Goal: Task Accomplishment & Management: Complete application form

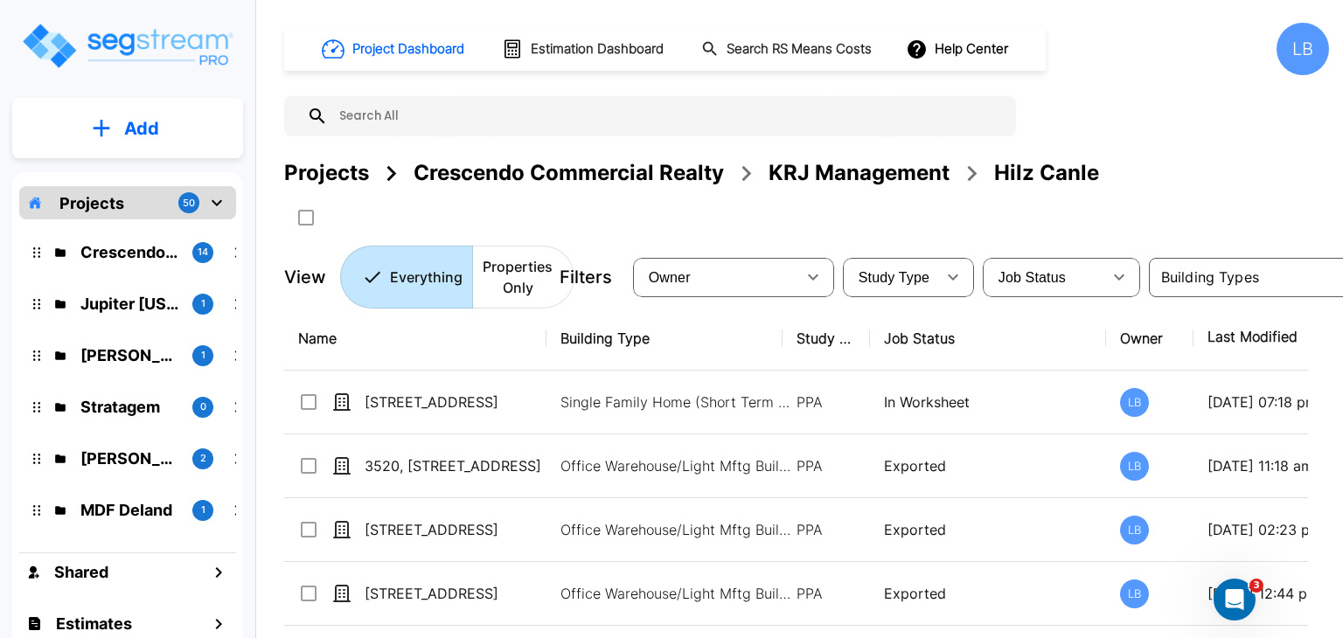
click at [131, 37] on img "mailbox folders" at bounding box center [127, 46] width 214 height 50
click at [142, 127] on p "Add" at bounding box center [141, 128] width 35 height 26
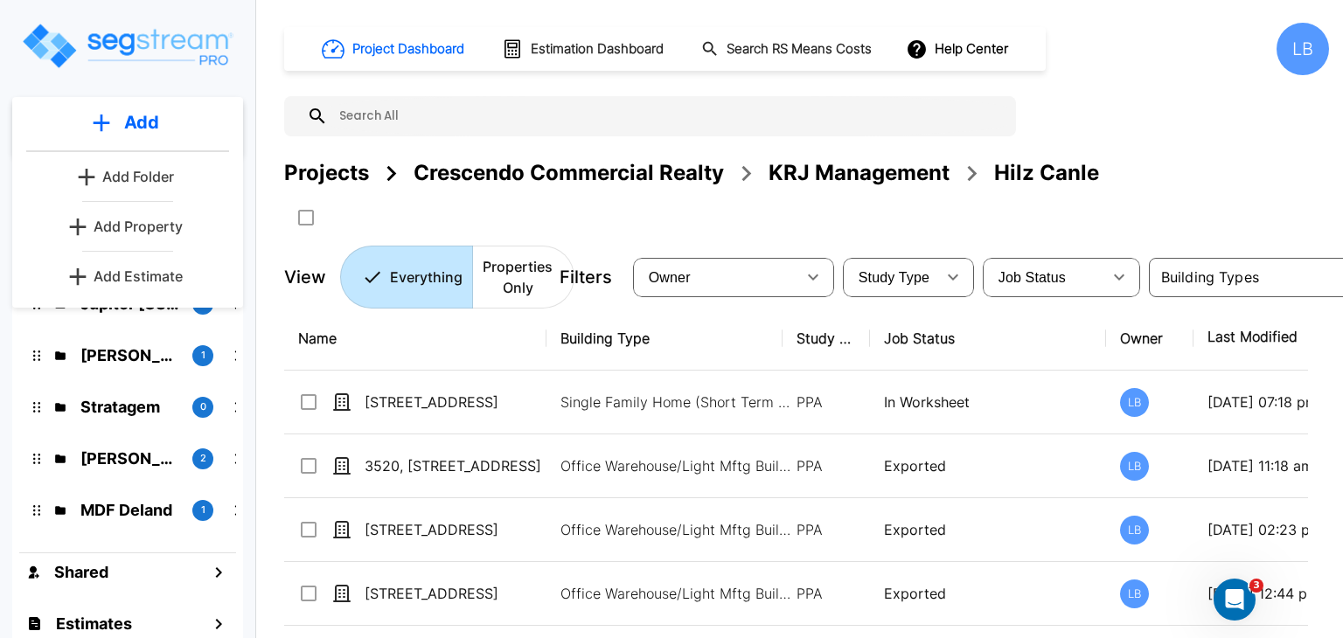
click at [148, 225] on p "Add Property" at bounding box center [138, 226] width 89 height 21
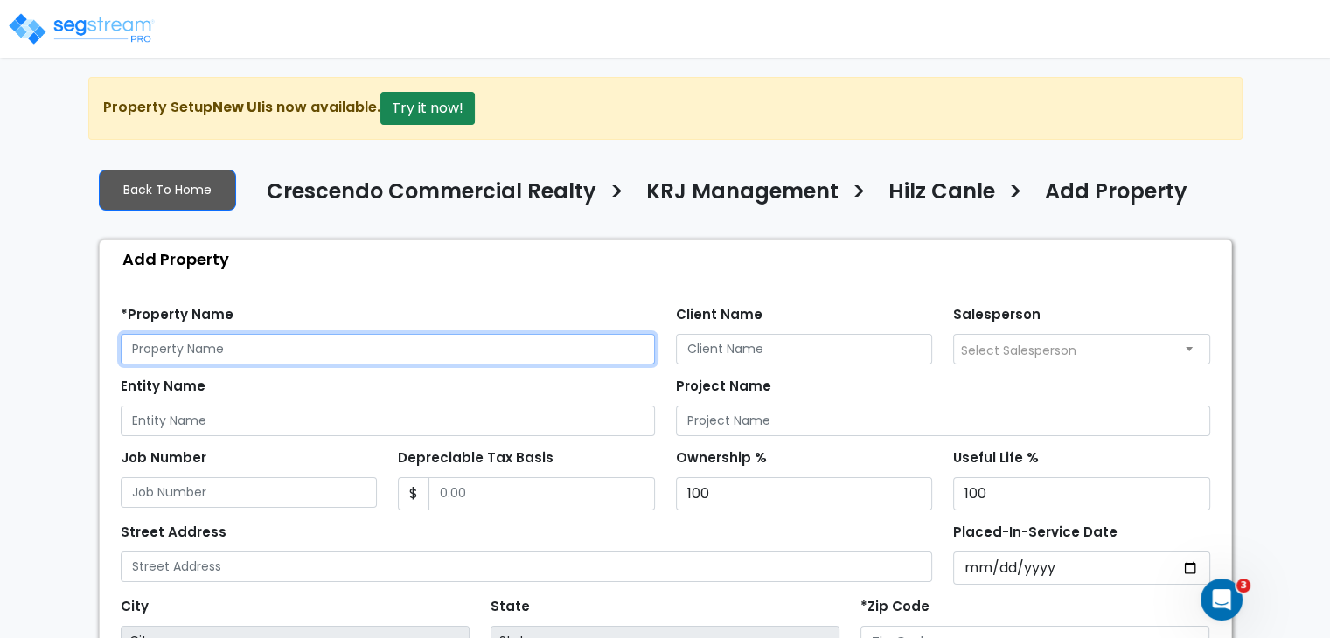
click at [175, 348] on input "text" at bounding box center [388, 349] width 534 height 31
click at [259, 347] on input "6711 Bingle" at bounding box center [388, 349] width 534 height 31
drag, startPoint x: 259, startPoint y: 347, endPoint x: 69, endPoint y: 352, distance: 189.8
click at [69, 352] on div "We are Building your Property. So please grab a coffee and let us do the heavy …" at bounding box center [665, 526] width 1330 height 899
type input "[STREET_ADDRESS]"
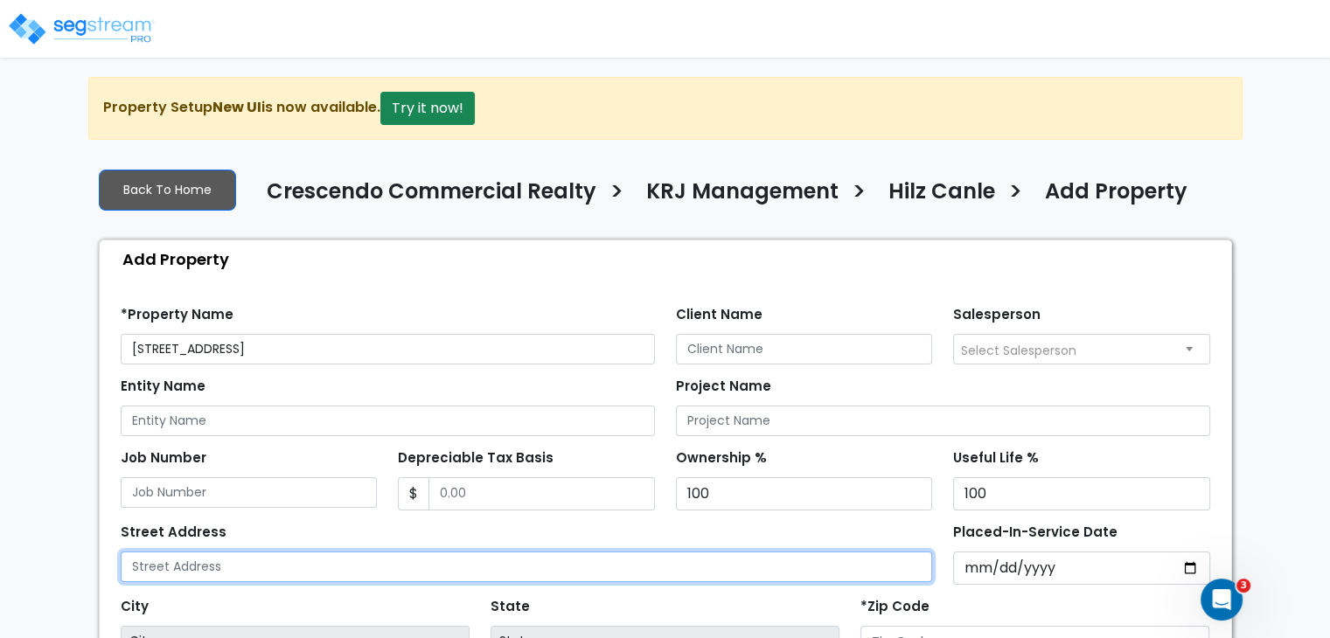
click at [241, 566] on input "text" at bounding box center [527, 567] width 812 height 31
paste input "[STREET_ADDRESS]"
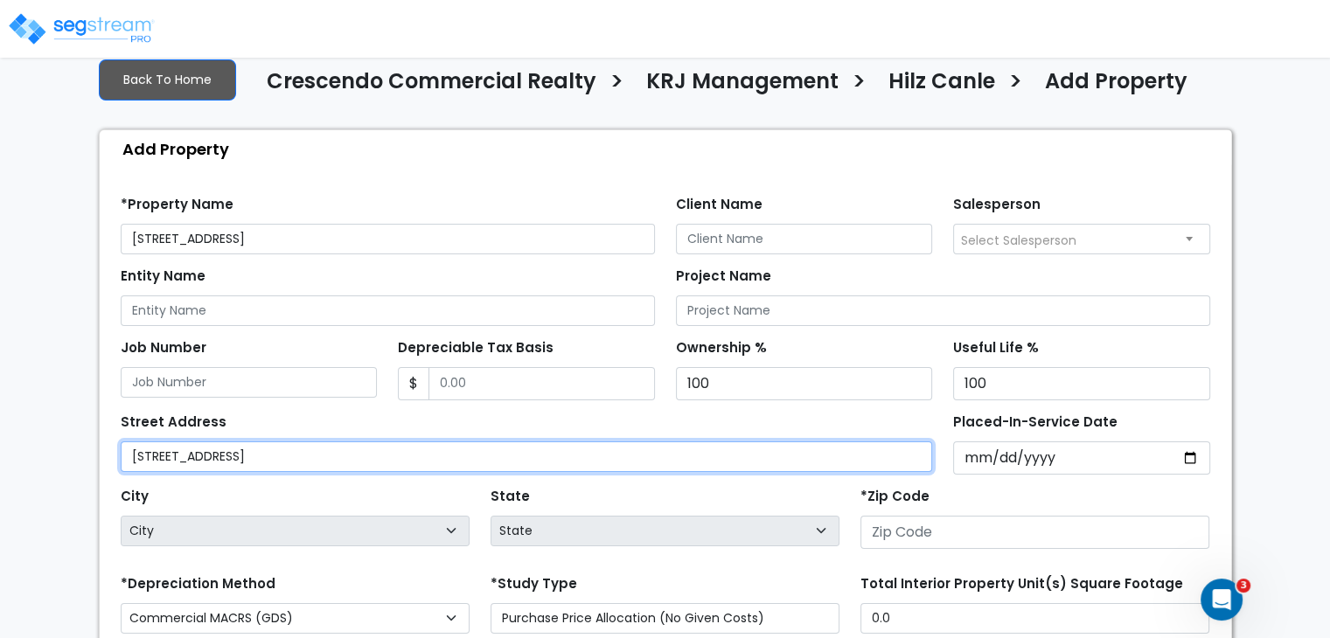
scroll to position [112, 0]
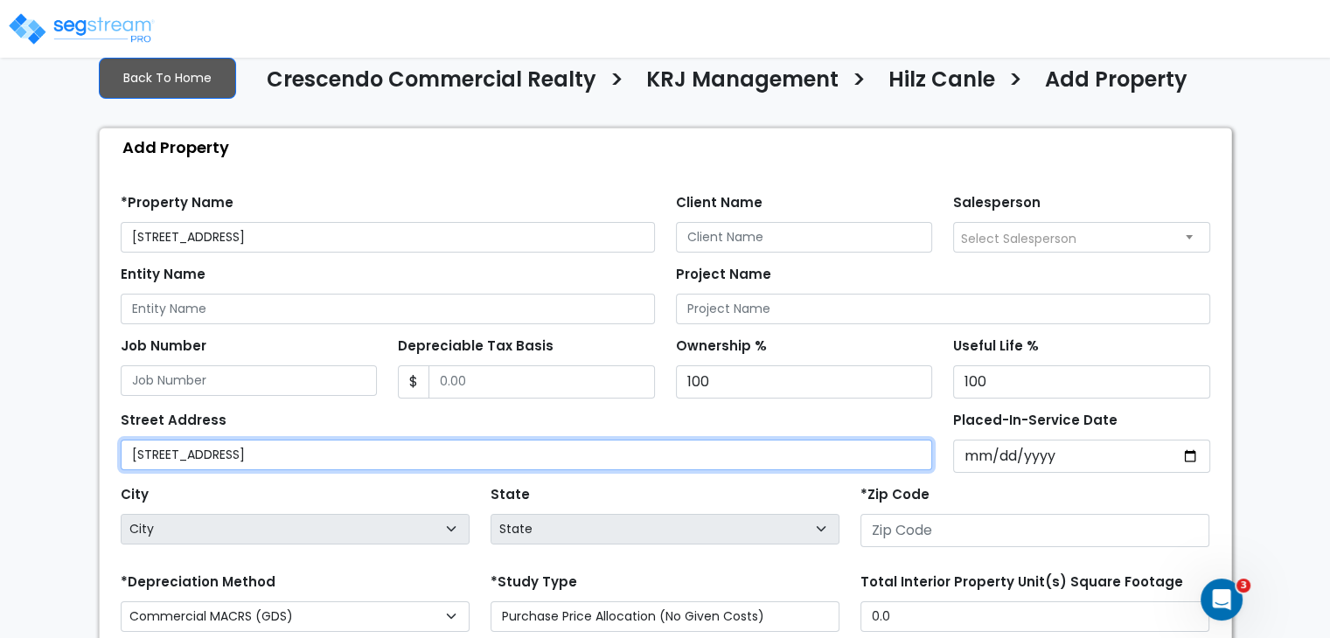
type input "[STREET_ADDRESS]"
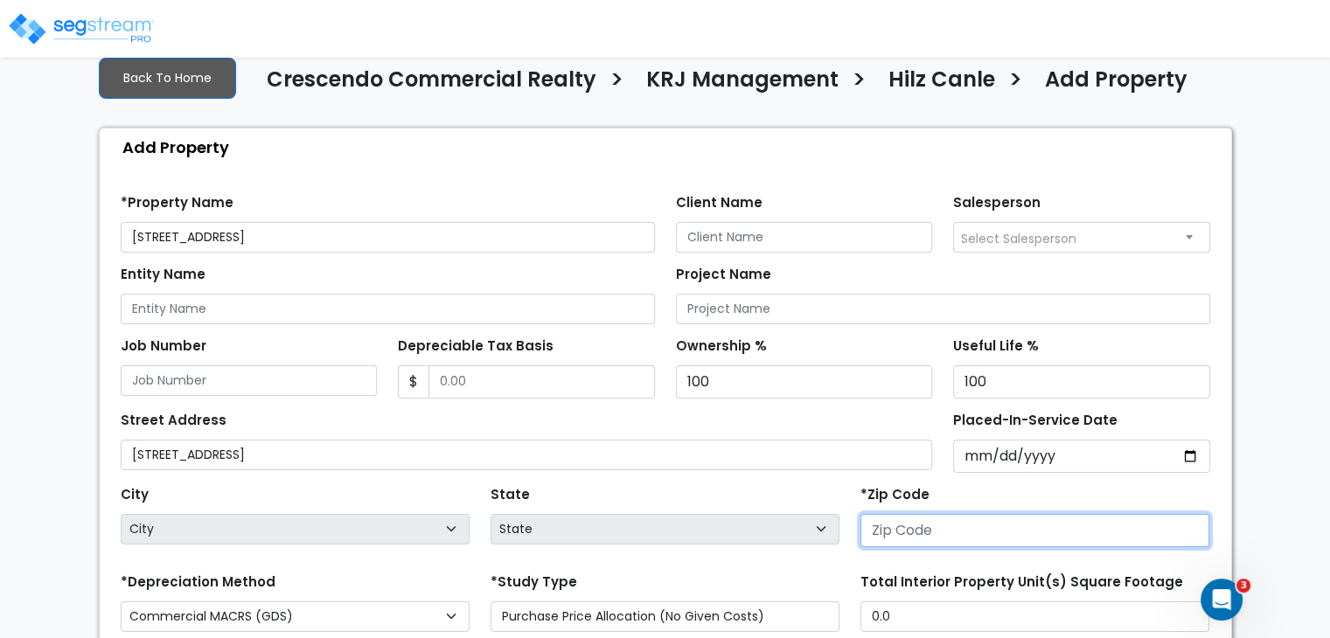
click at [888, 535] on input "number" at bounding box center [1034, 530] width 349 height 33
type input "77"
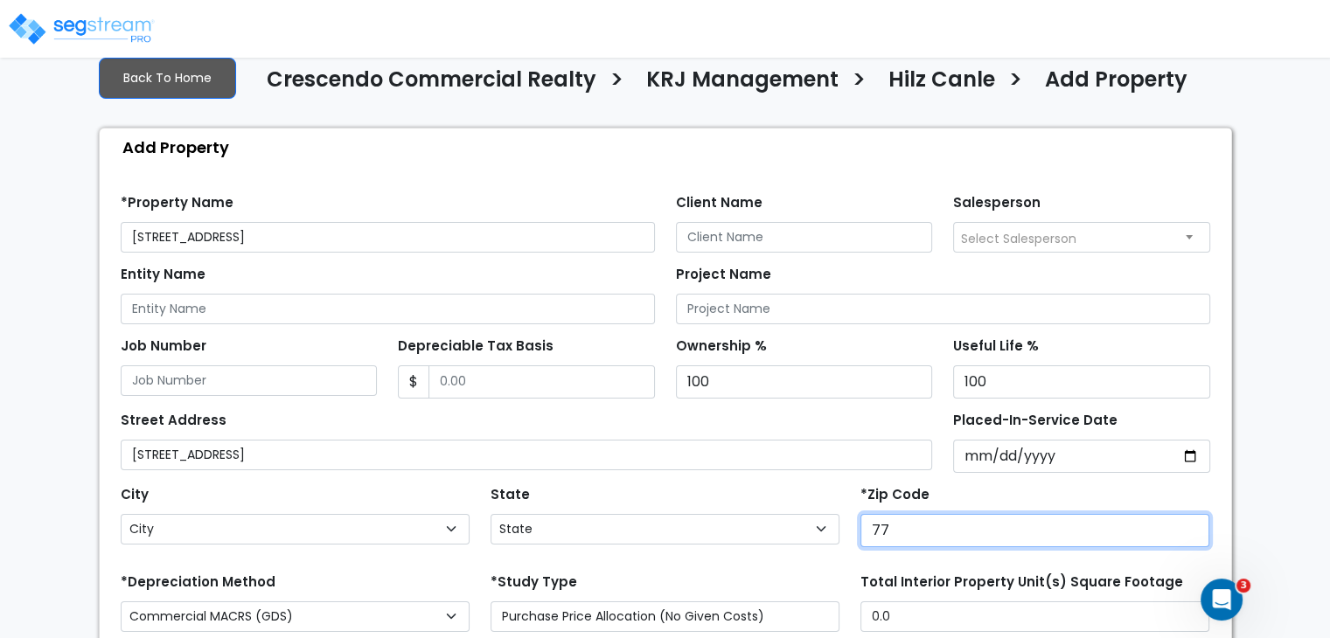
select select "TX"
type input "77092"
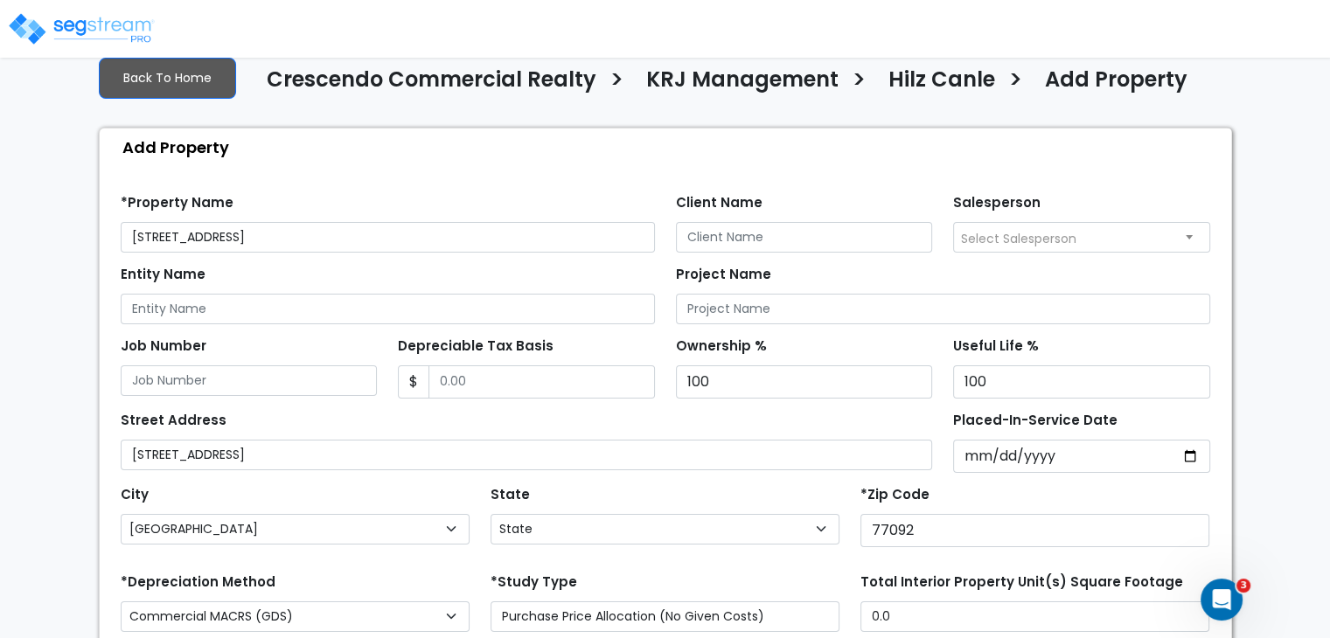
click at [547, 417] on div "Street Address 6711 Bingle Rd" at bounding box center [527, 438] width 812 height 63
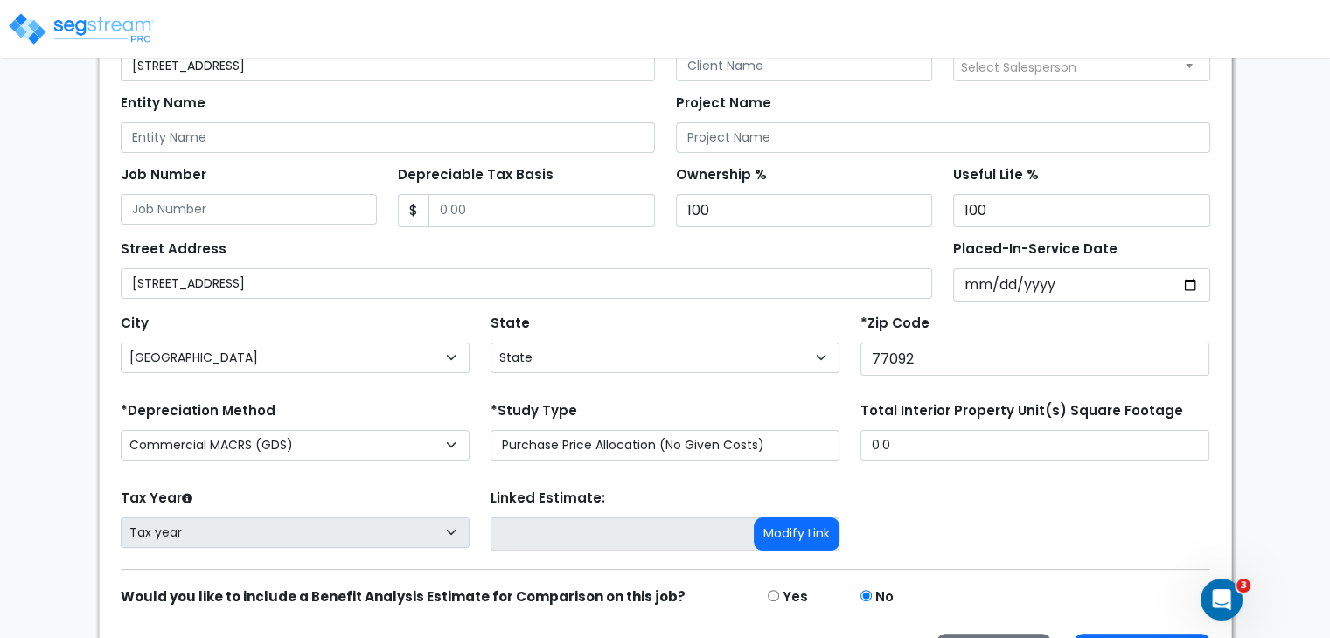
scroll to position [335, 0]
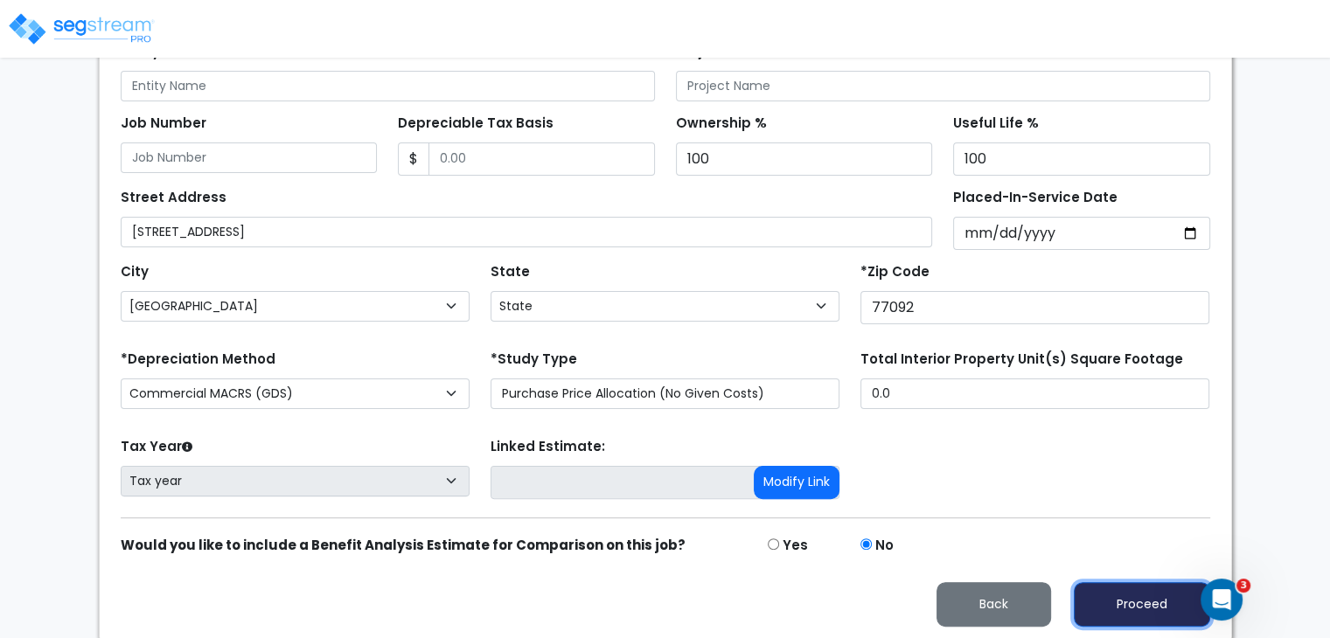
click at [1105, 601] on button "Proceed" at bounding box center [1141, 604] width 136 height 45
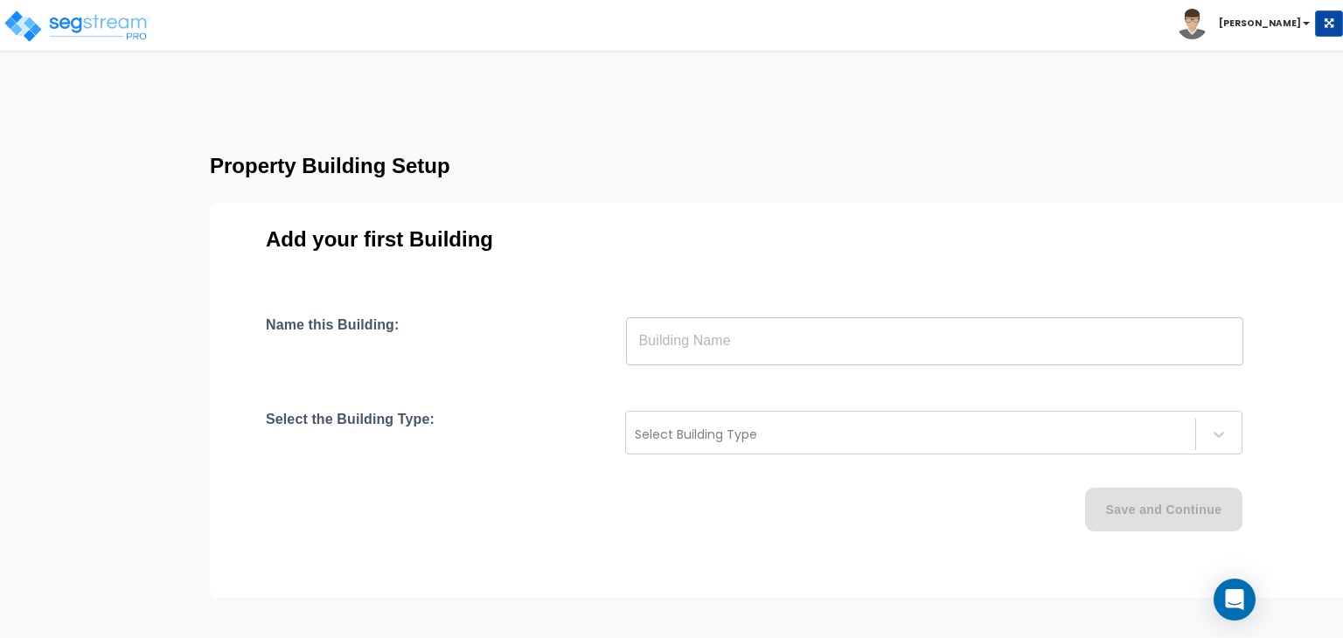
click at [705, 347] on input "text" at bounding box center [934, 340] width 617 height 49
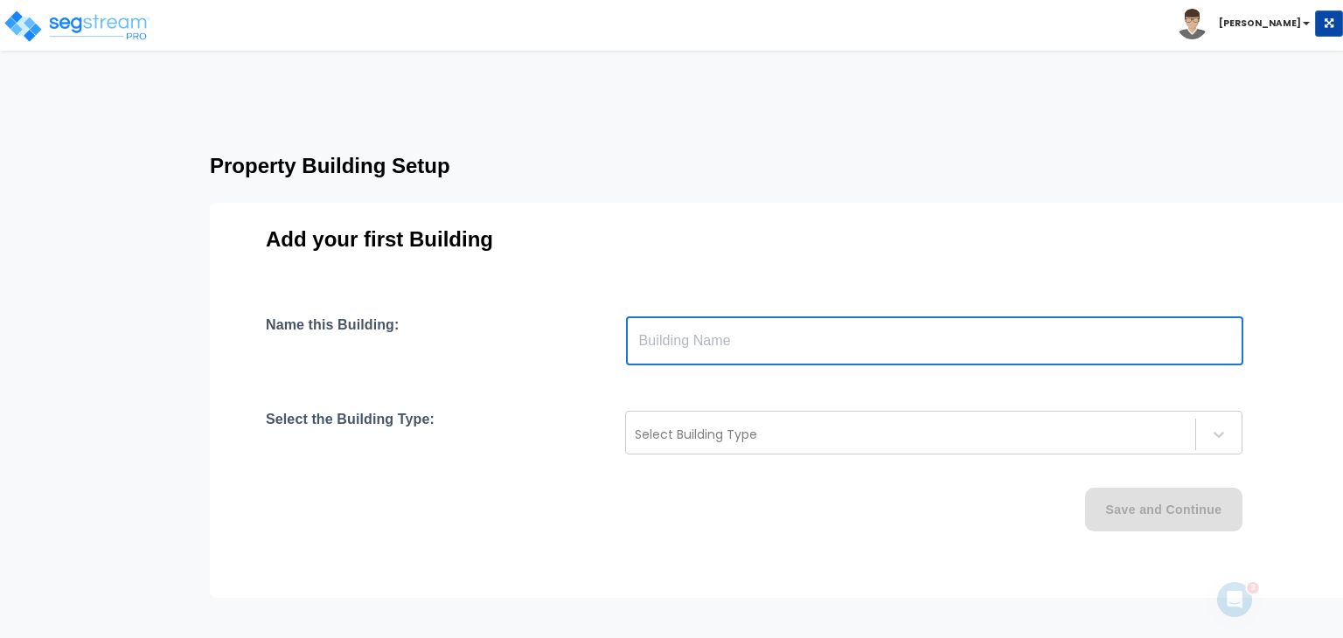
type input "Building"
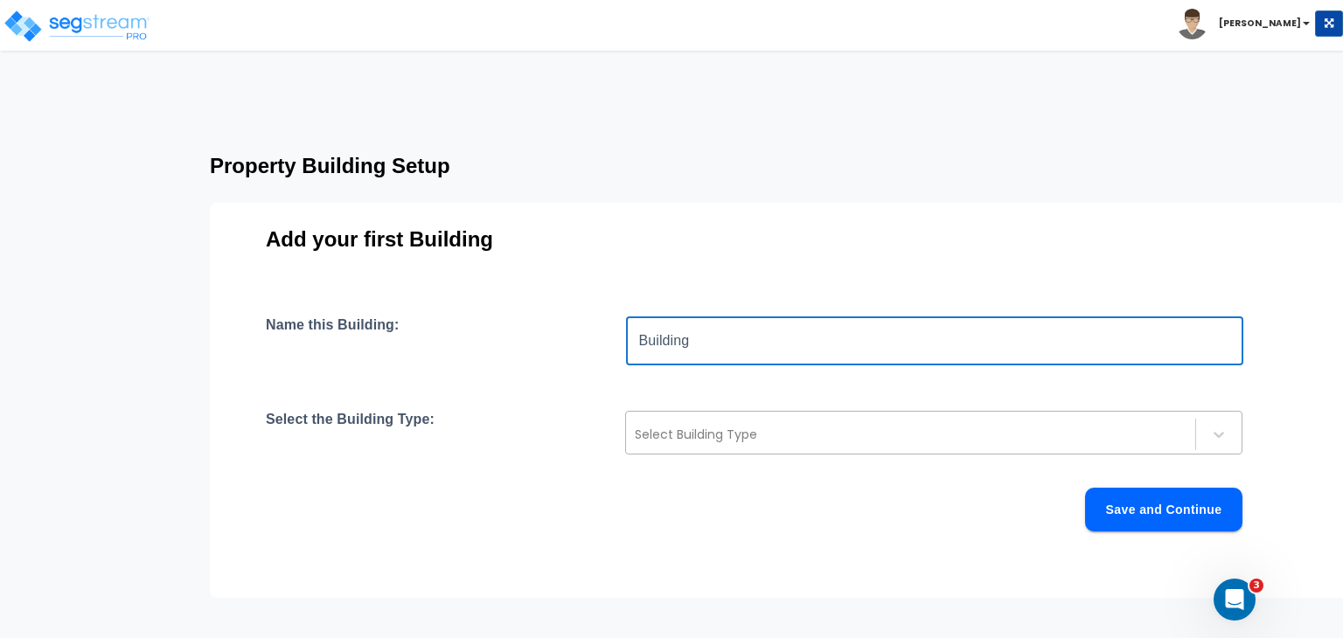
click at [733, 434] on div at bounding box center [911, 434] width 552 height 21
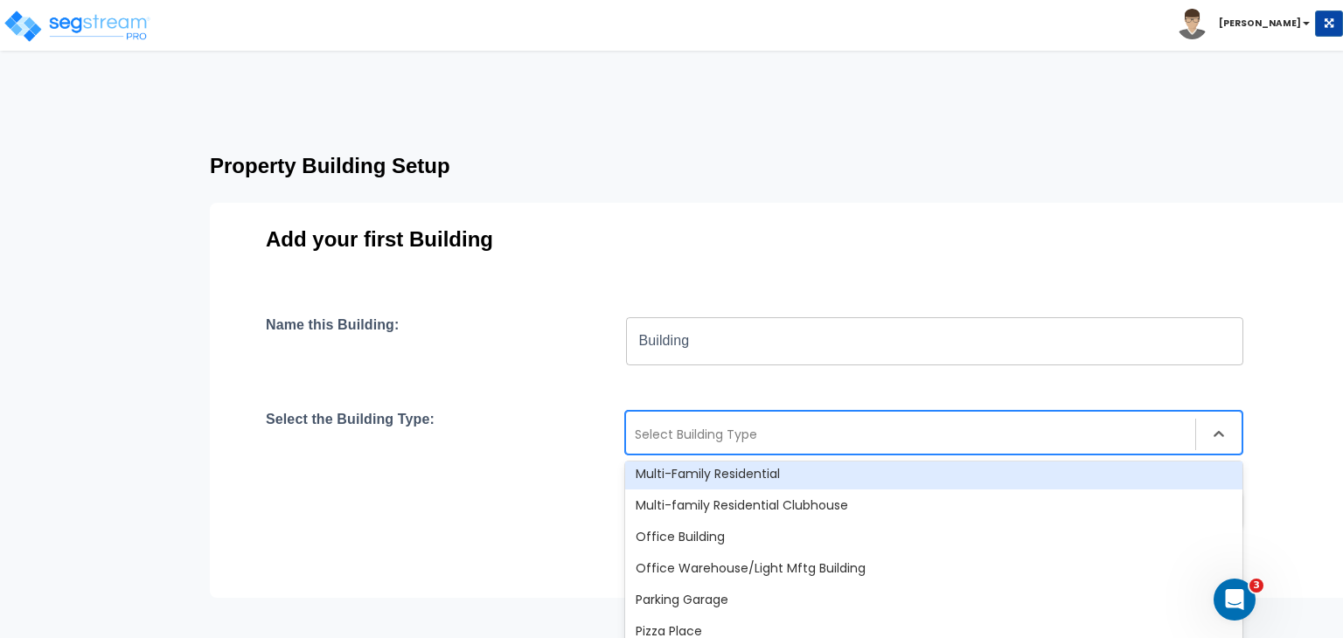
scroll to position [1143, 0]
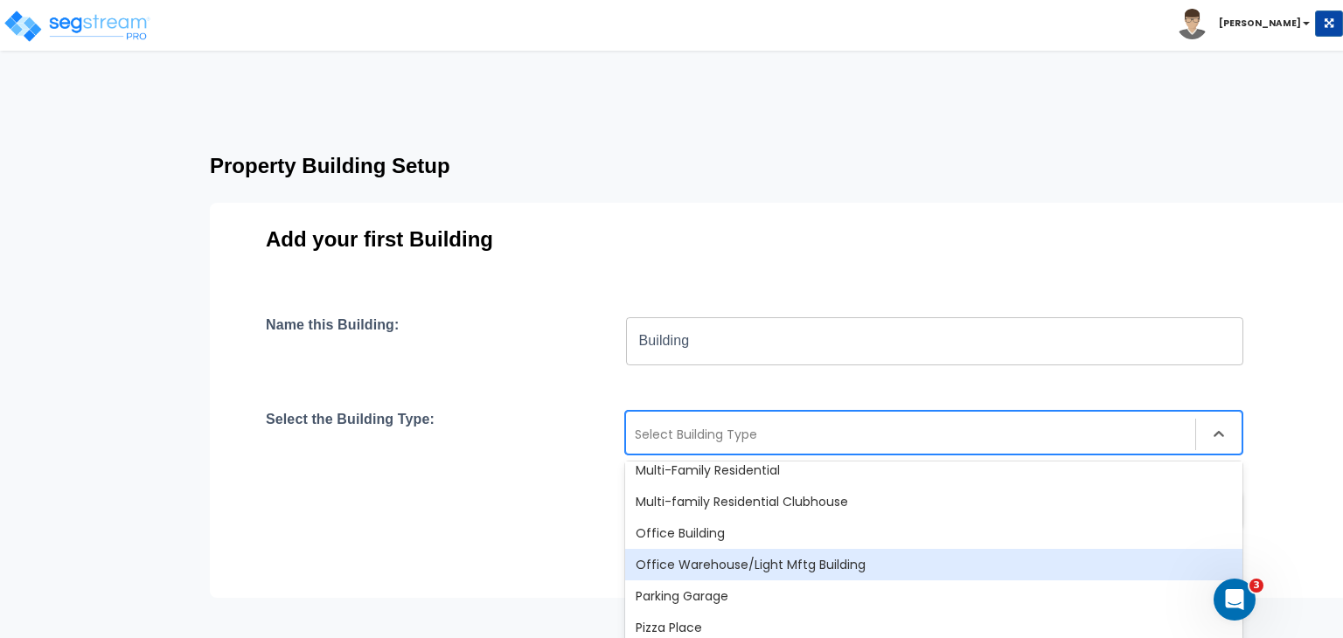
click at [732, 560] on div "Office Warehouse/Light Mftg Building" at bounding box center [933, 564] width 617 height 31
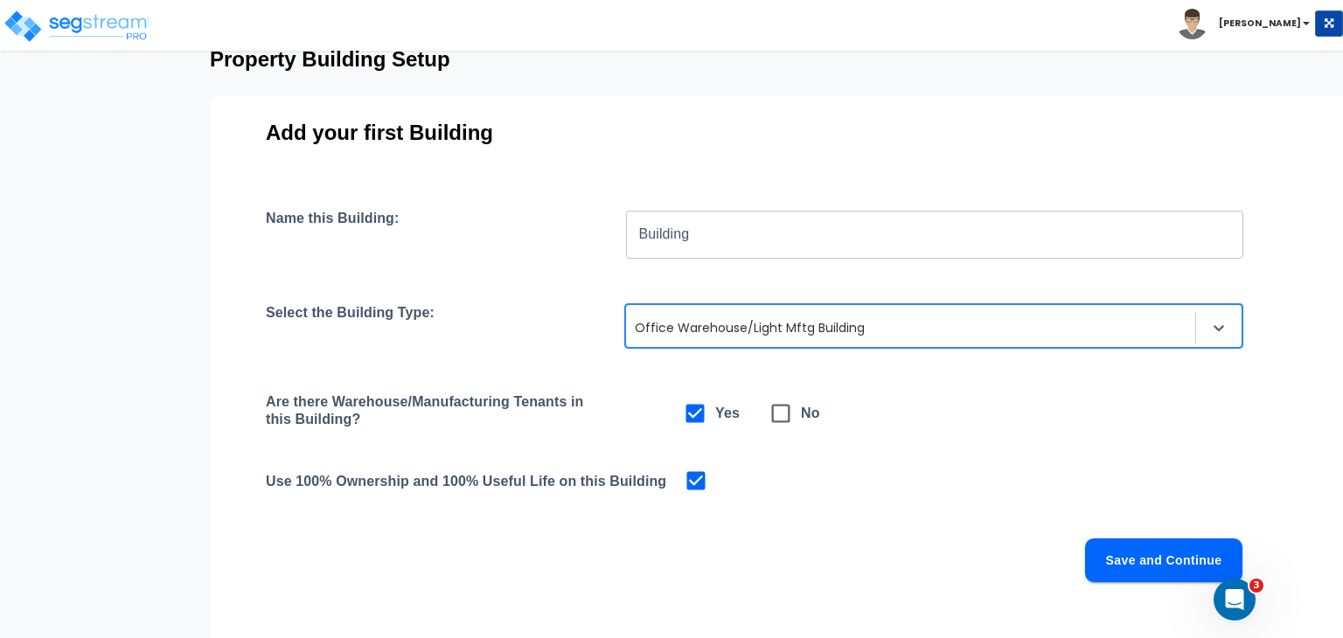
scroll to position [111, 0]
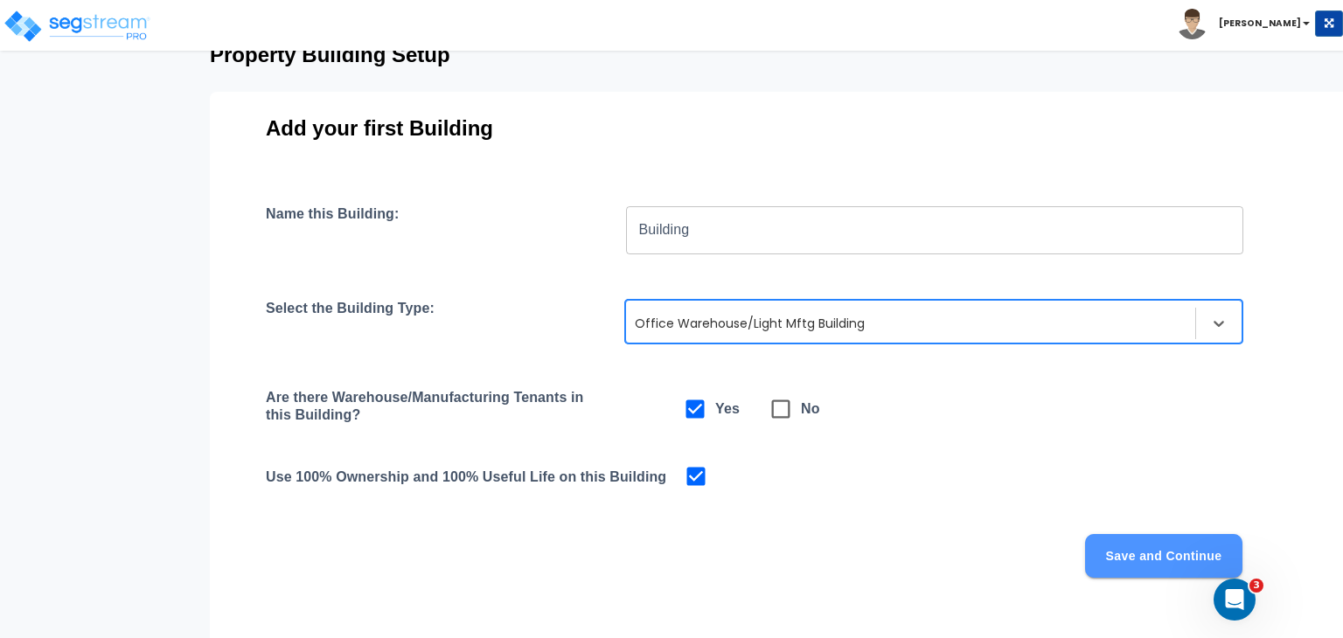
click at [1120, 552] on button "Save and Continue" at bounding box center [1163, 556] width 157 height 44
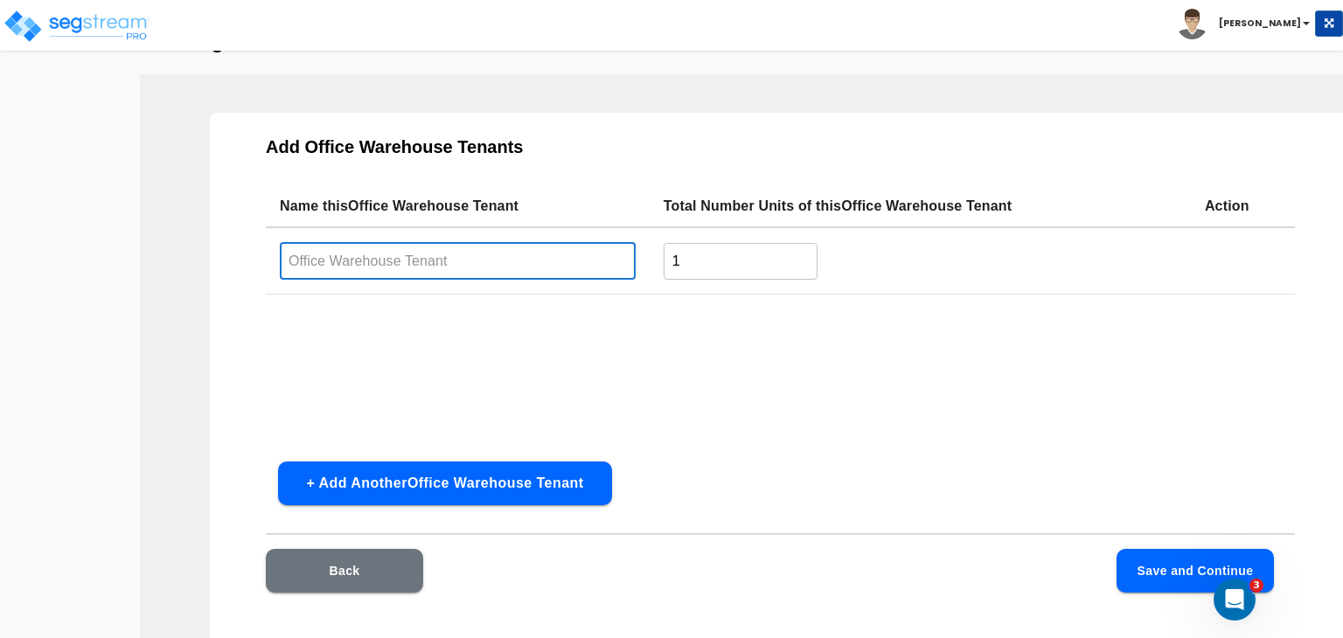
click at [454, 272] on input "text" at bounding box center [458, 261] width 356 height 38
type input "The Cook and Boardman Group"
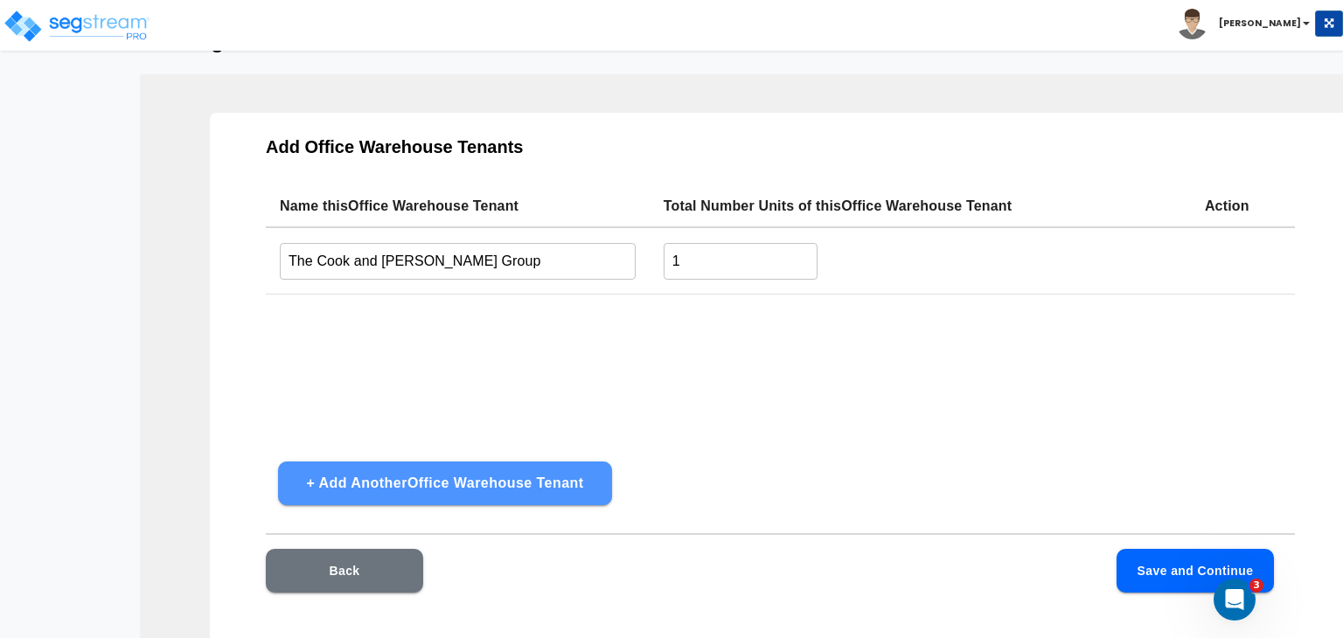
click at [498, 480] on button "+ Add Another Office Warehouse Tenant" at bounding box center [445, 484] width 334 height 44
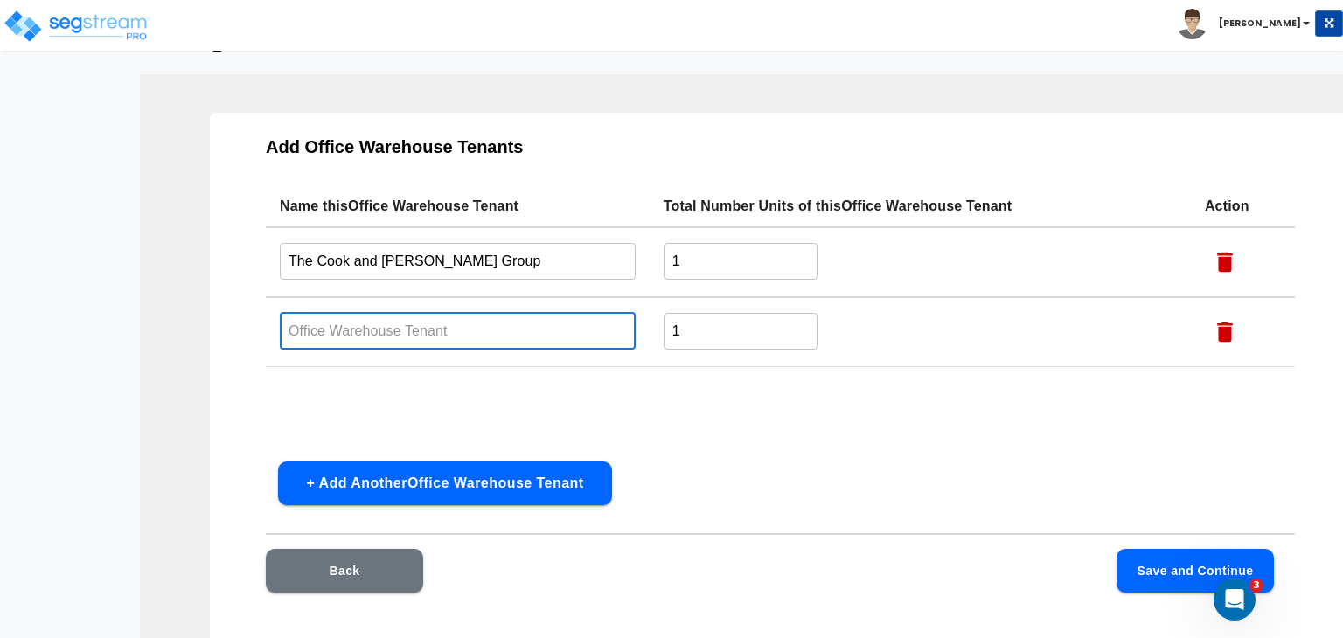
click at [389, 330] on input "text" at bounding box center [458, 331] width 356 height 38
type input "Commercial Van Interiors Inc"
click at [392, 480] on button "+ Add Another Office Warehouse Tenant" at bounding box center [445, 484] width 334 height 44
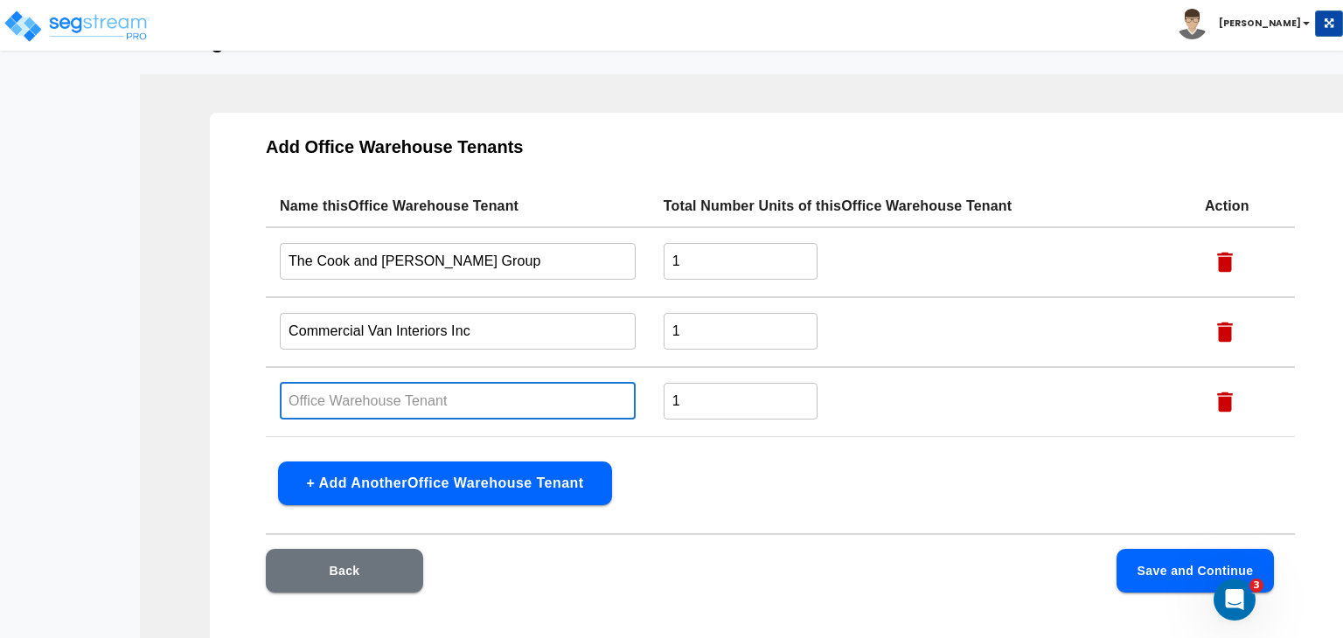
click at [374, 395] on input "text" at bounding box center [458, 401] width 356 height 38
type input "Cobb Fedley"
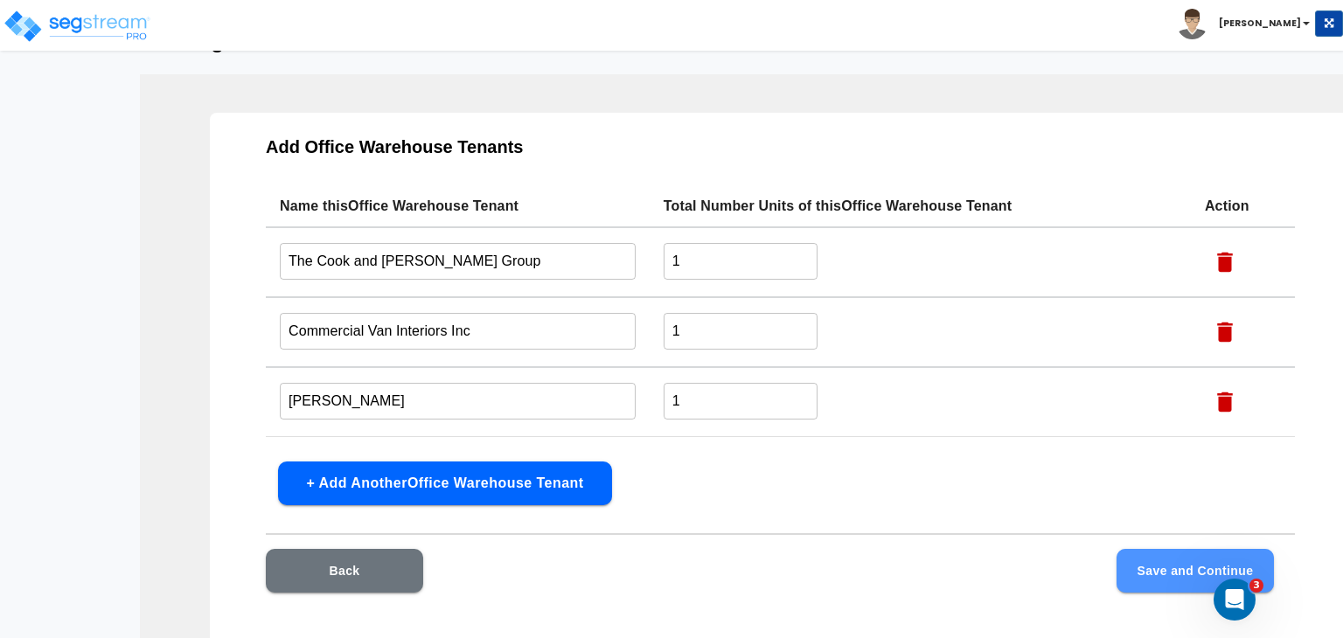
click at [1157, 570] on button "Save and Continue" at bounding box center [1194, 571] width 157 height 44
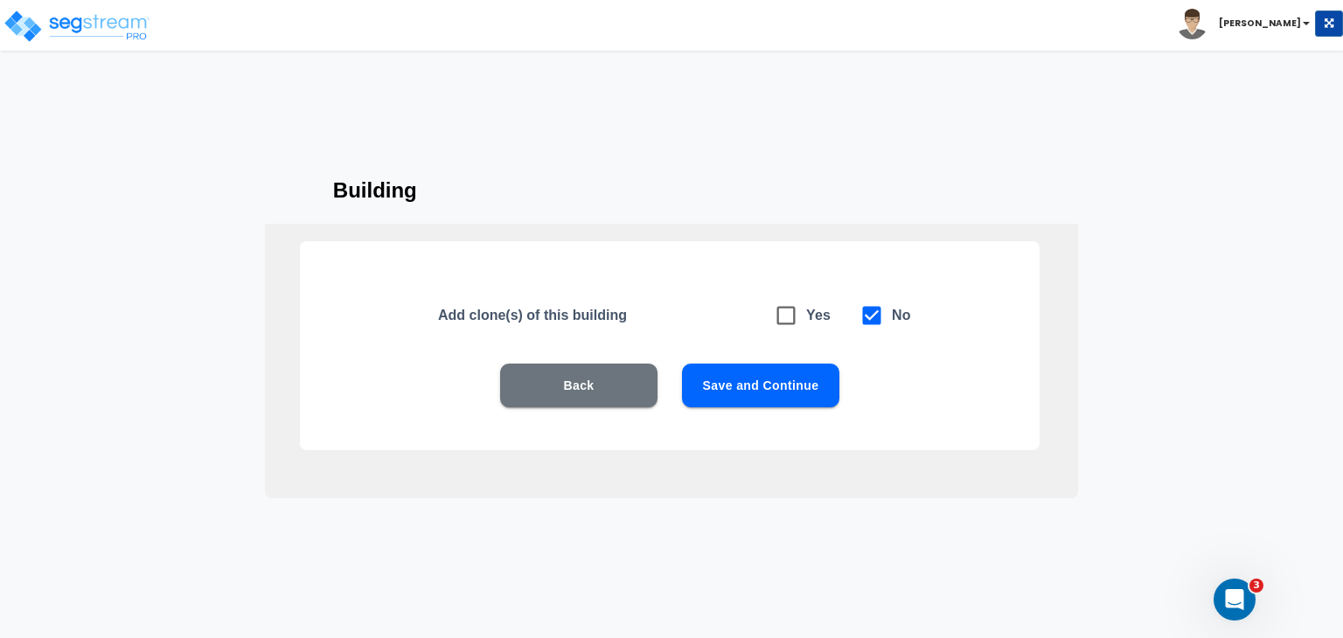
scroll to position [38, 0]
click at [764, 383] on button "Save and Continue" at bounding box center [760, 386] width 157 height 44
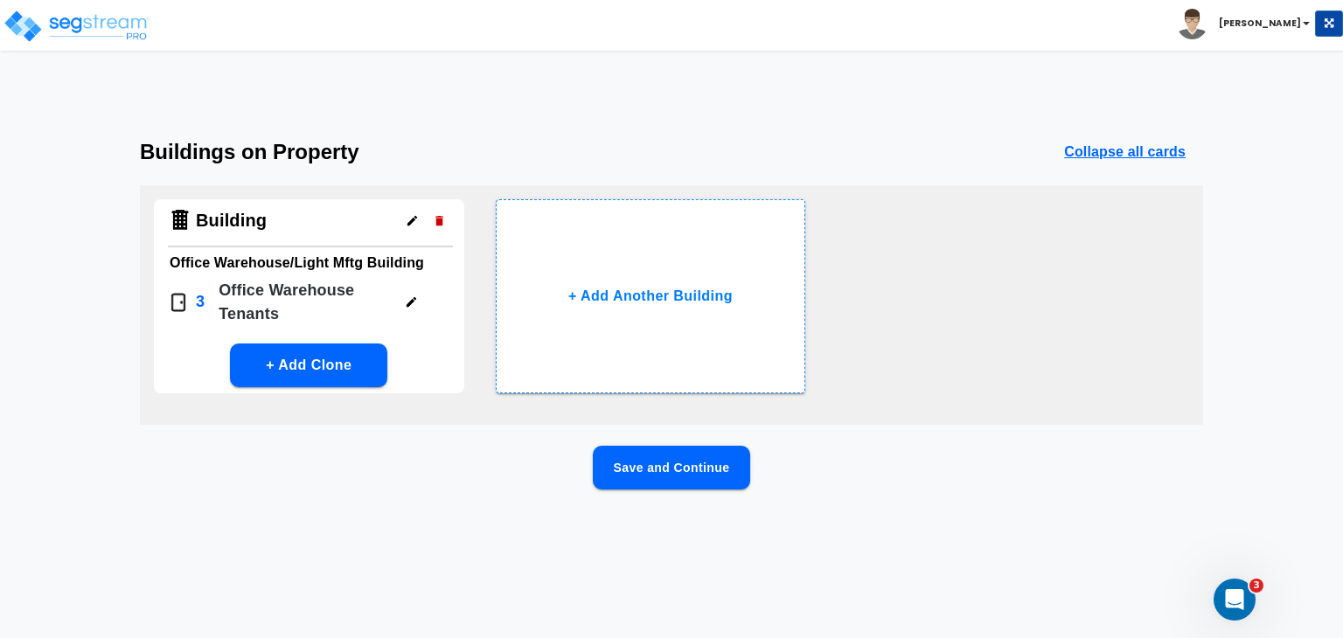
click at [714, 467] on button "Save and Continue" at bounding box center [671, 468] width 157 height 44
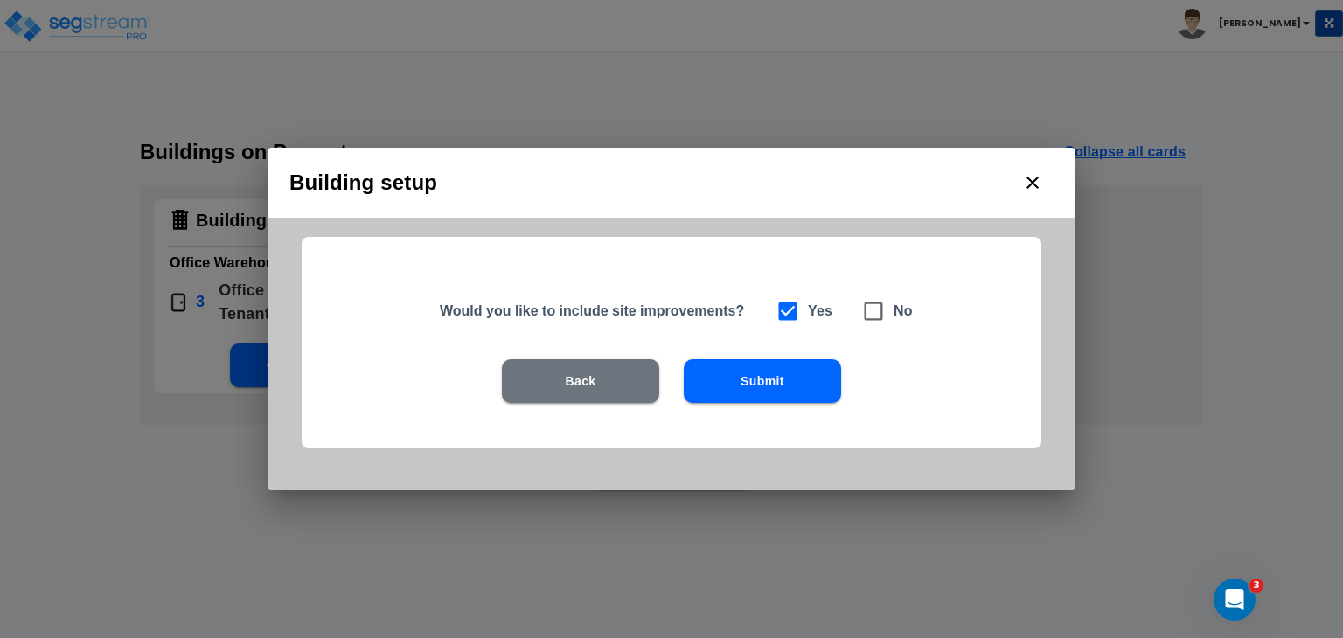
click at [733, 379] on button "Submit" at bounding box center [762, 381] width 157 height 44
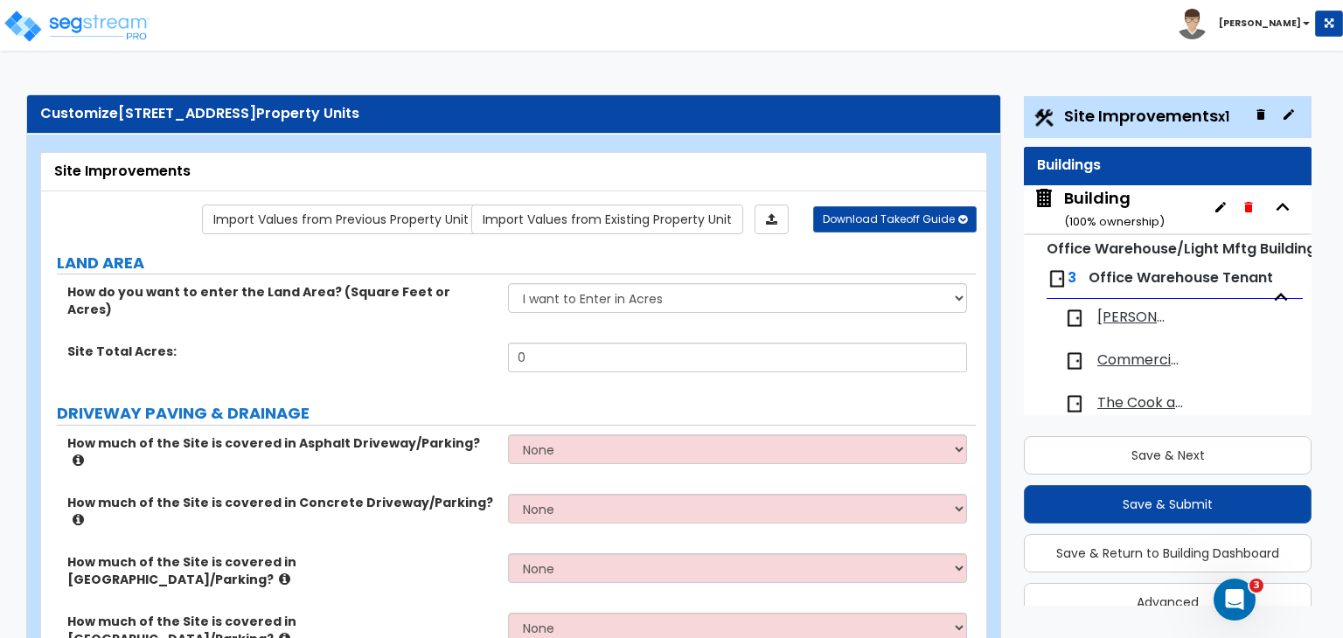
click at [1122, 316] on span "Cobb Fedley" at bounding box center [1134, 318] width 74 height 20
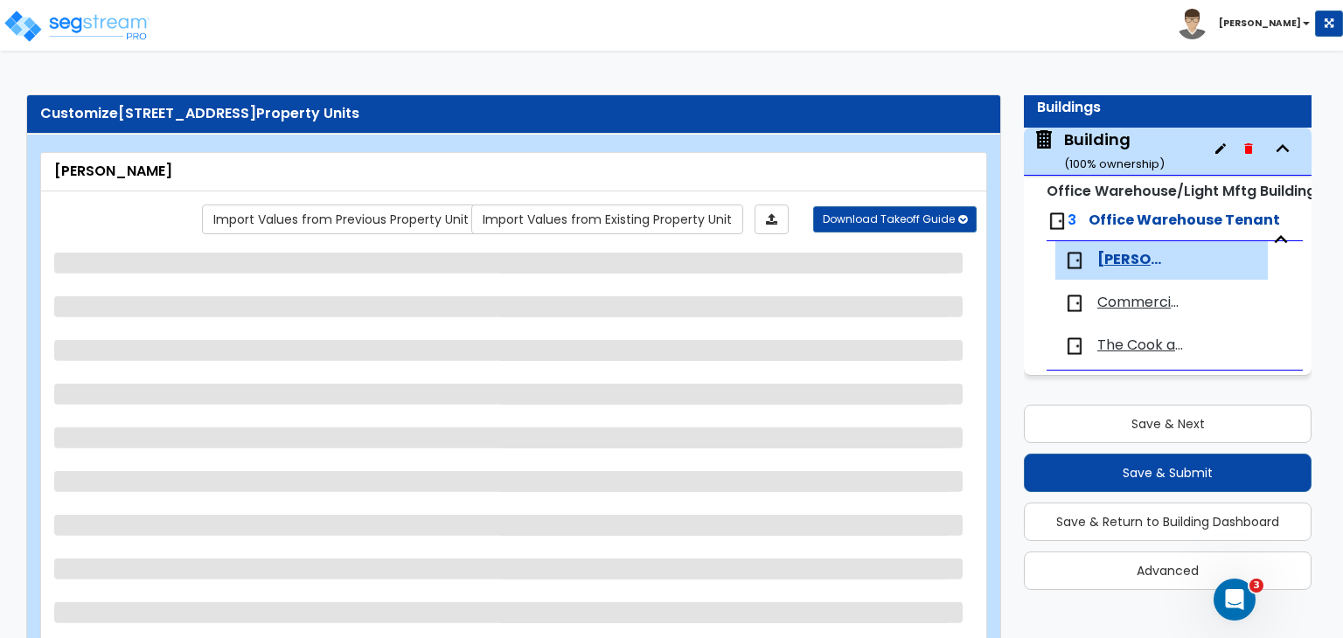
scroll to position [51, 0]
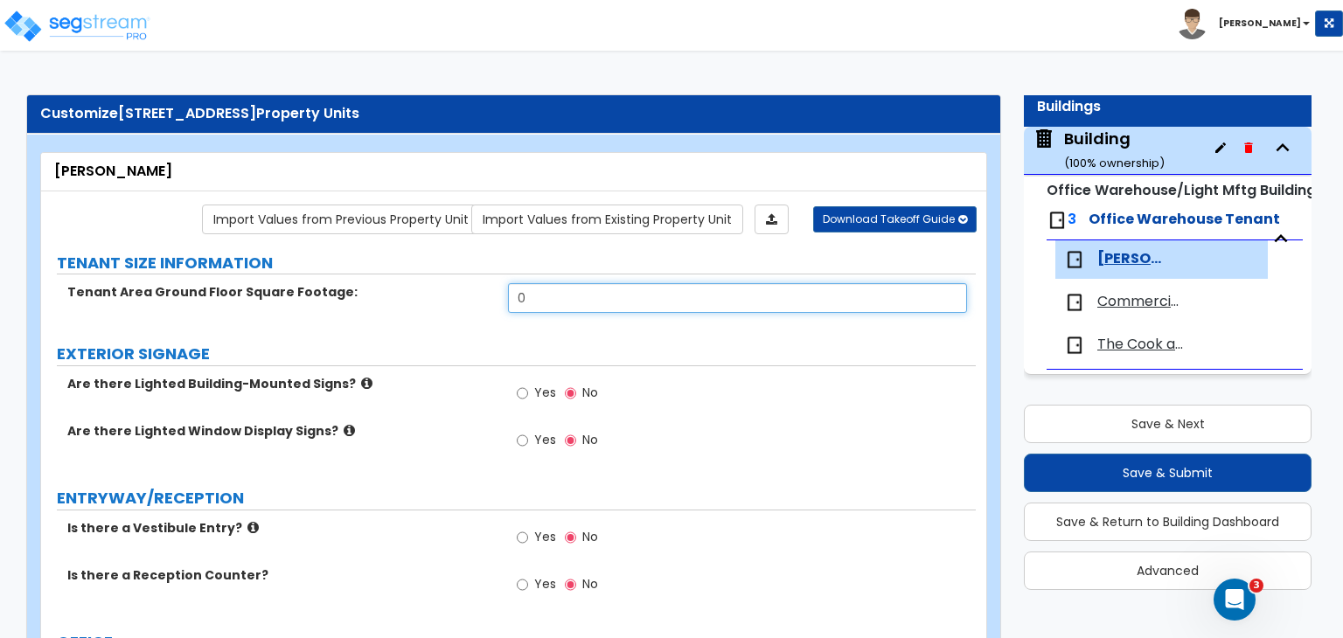
drag, startPoint x: 555, startPoint y: 301, endPoint x: 358, endPoint y: 305, distance: 196.7
click at [358, 305] on div "Tenant Area Ground Floor Square Footage: 0" at bounding box center [508, 304] width 934 height 42
type input "15,000"
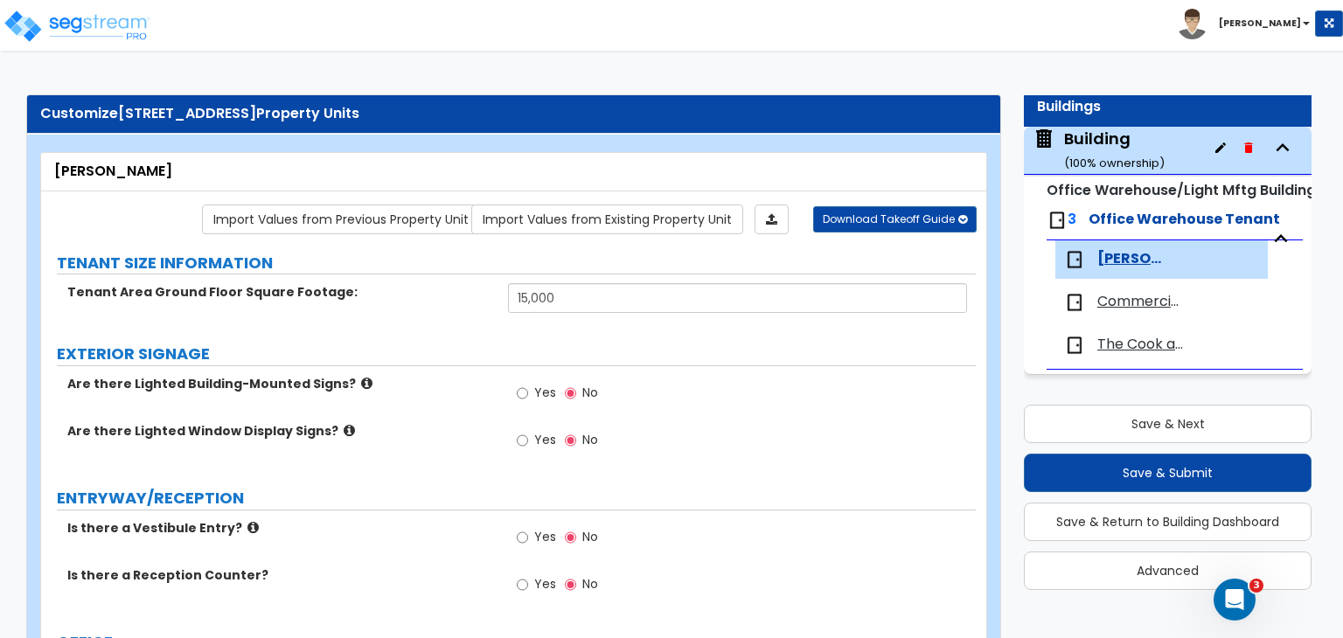
click at [1140, 295] on span "Commercial Van Interiors Inc" at bounding box center [1141, 302] width 88 height 20
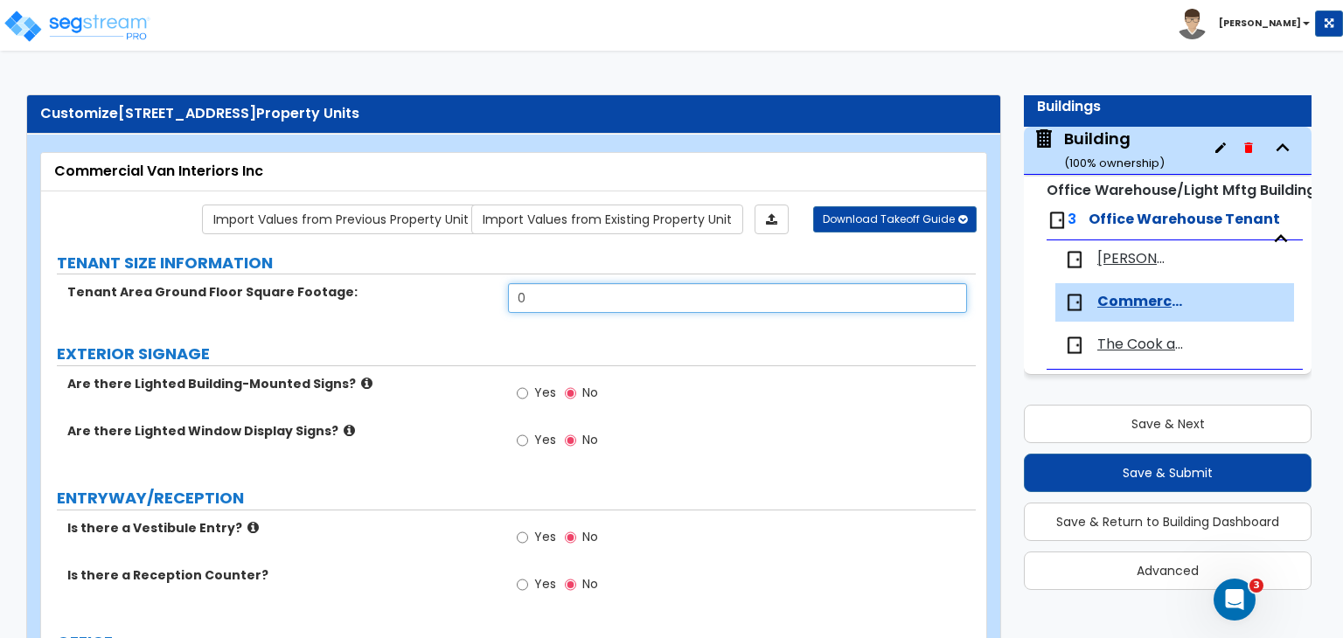
drag, startPoint x: 455, startPoint y: 312, endPoint x: 385, endPoint y: 323, distance: 71.6
click at [385, 323] on div "Tenant Area Ground Floor Square Footage: 0" at bounding box center [508, 304] width 934 height 42
type input "18,098"
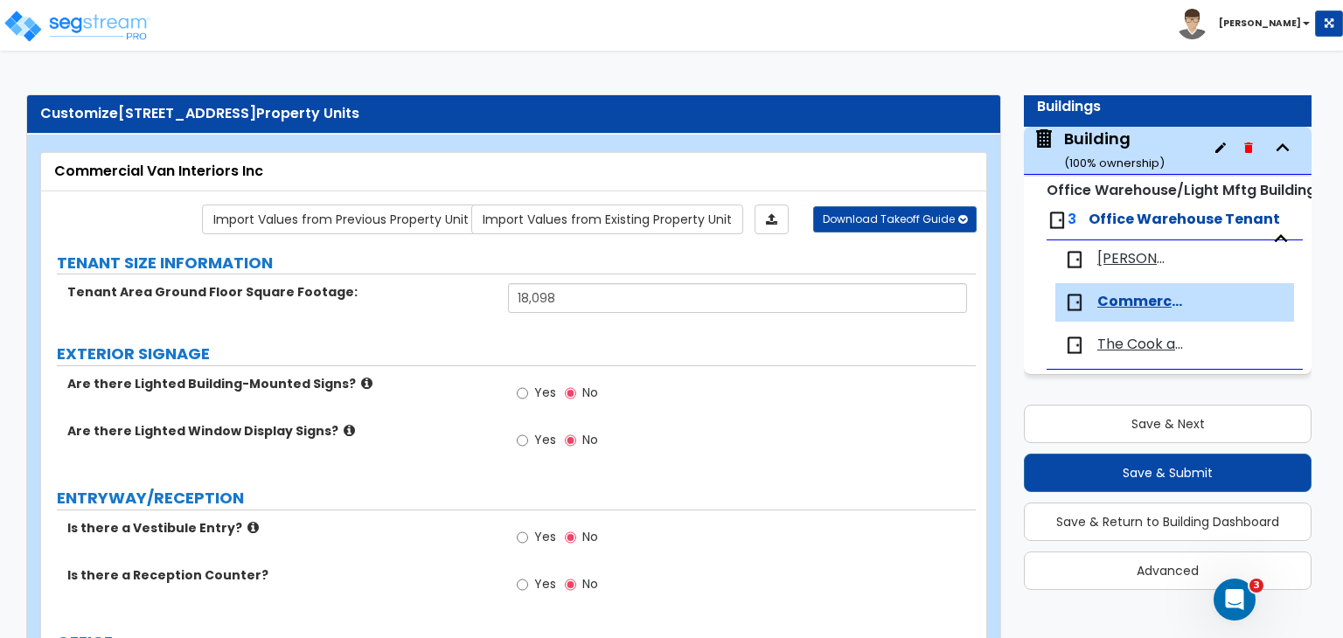
click at [1134, 349] on span "The Cook and Boardman Group" at bounding box center [1141, 345] width 88 height 20
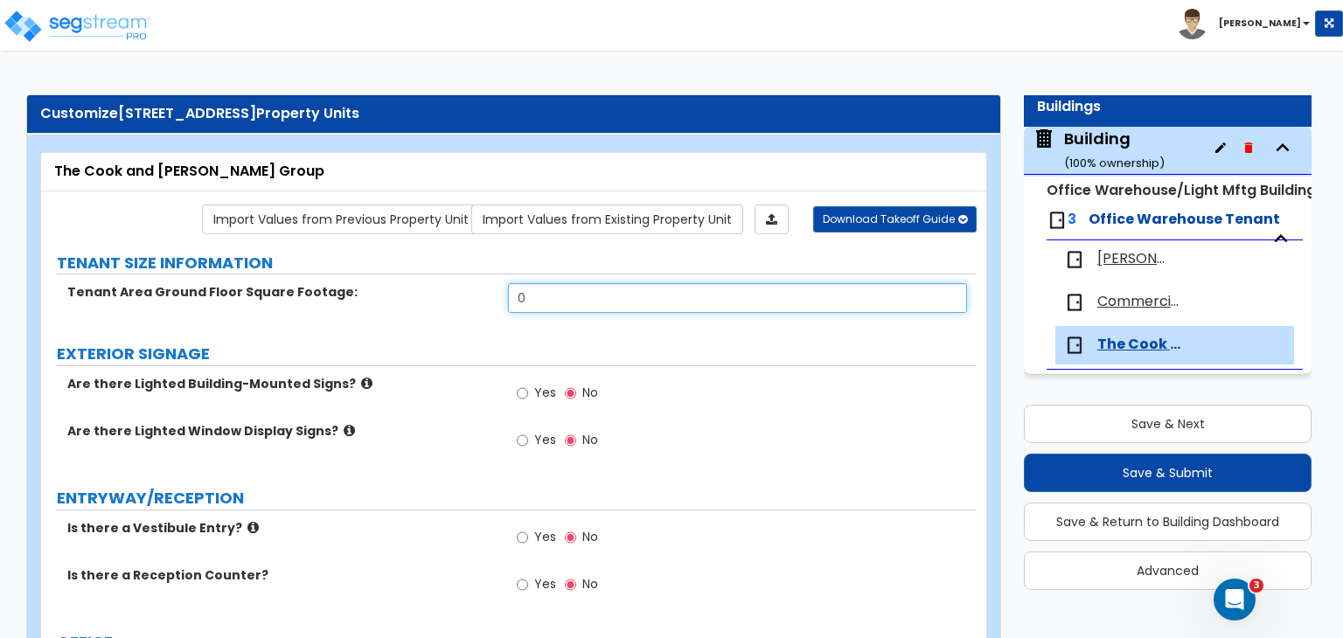
drag, startPoint x: 542, startPoint y: 294, endPoint x: 335, endPoint y: 299, distance: 207.2
click at [335, 299] on div "Tenant Area Ground Floor Square Footage: 0" at bounding box center [508, 304] width 934 height 42
type input "128,984"
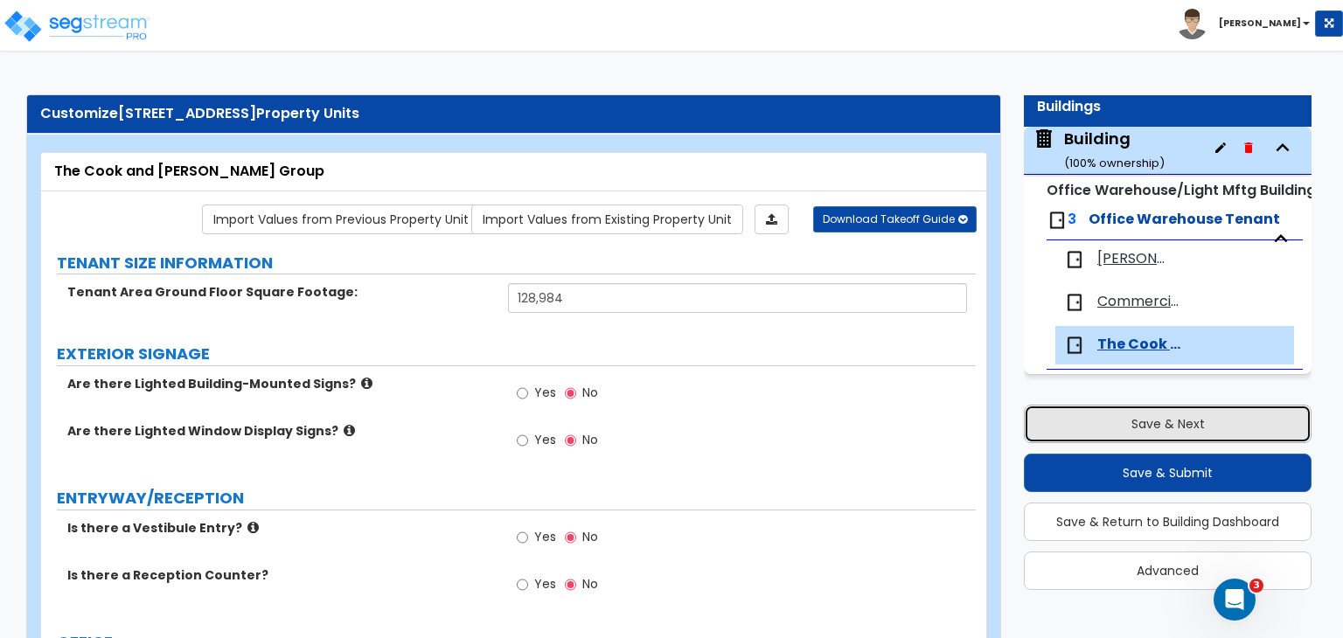
click at [1126, 419] on button "Save & Next" at bounding box center [1168, 424] width 288 height 38
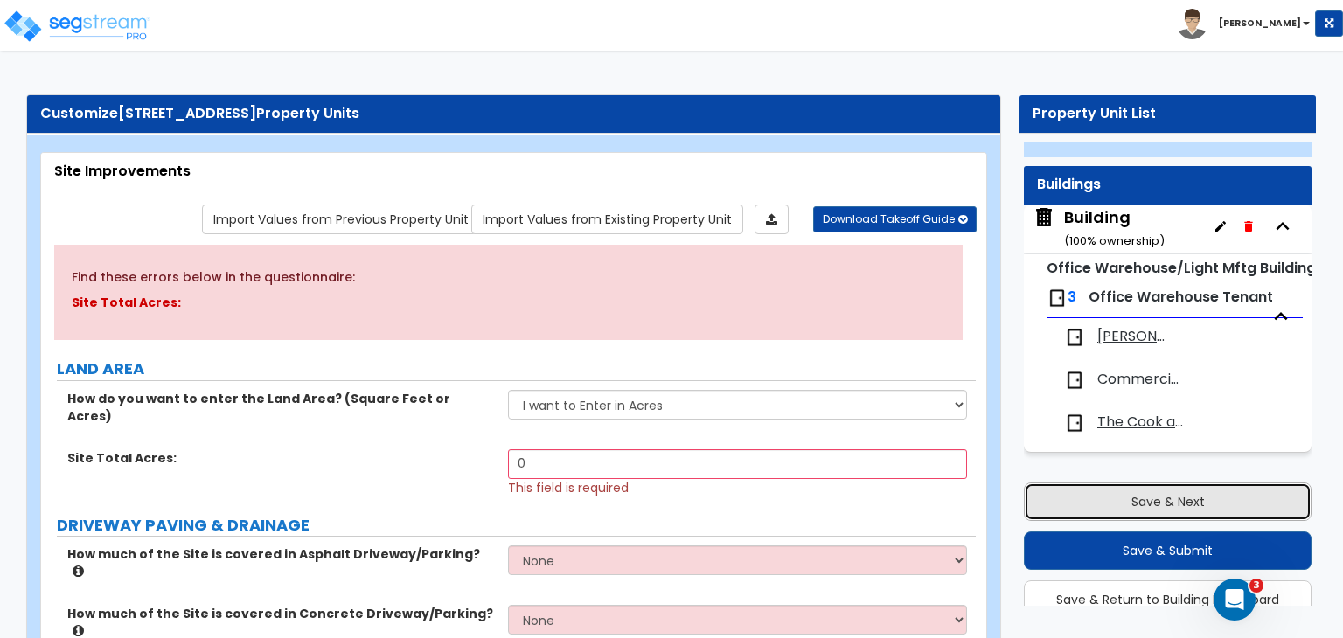
click at [1164, 498] on button "Save & Next" at bounding box center [1168, 502] width 288 height 38
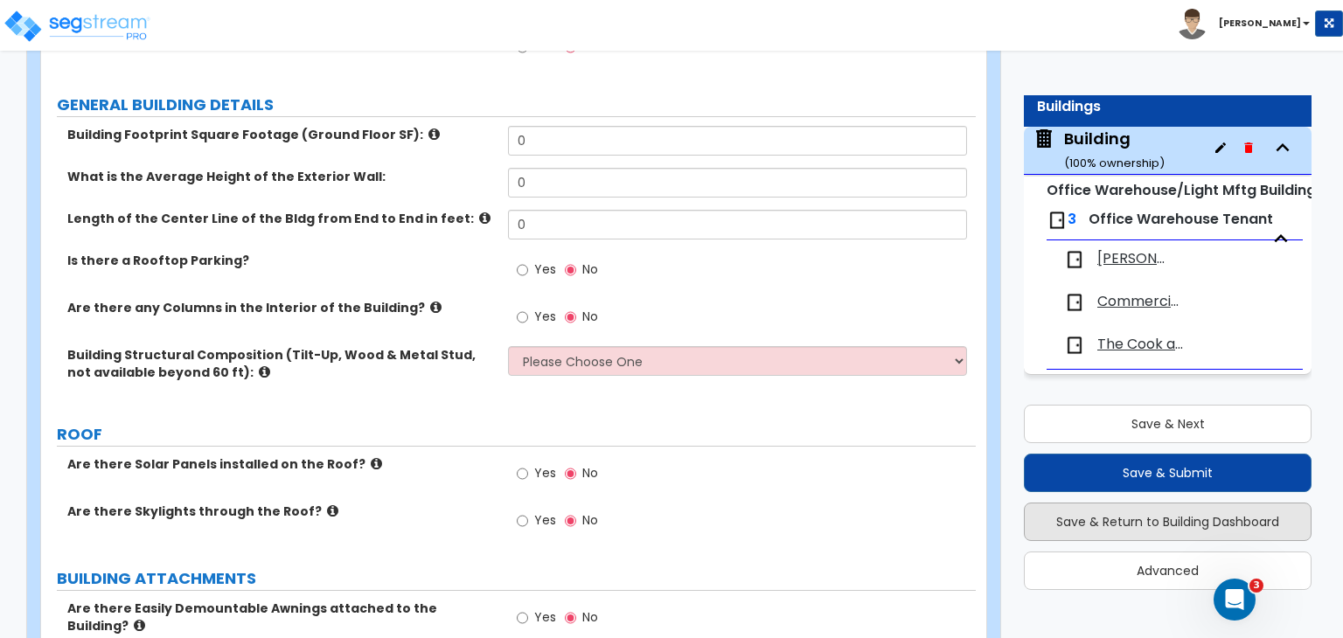
scroll to position [0, 0]
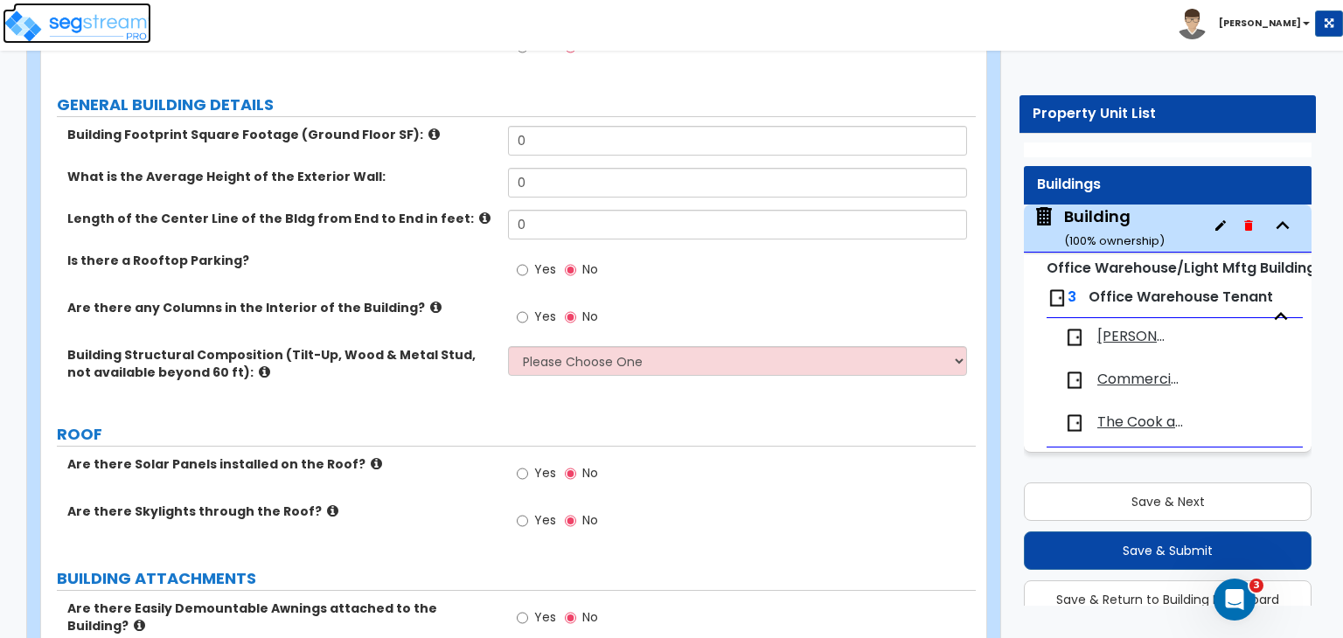
click at [119, 29] on img at bounding box center [77, 26] width 149 height 35
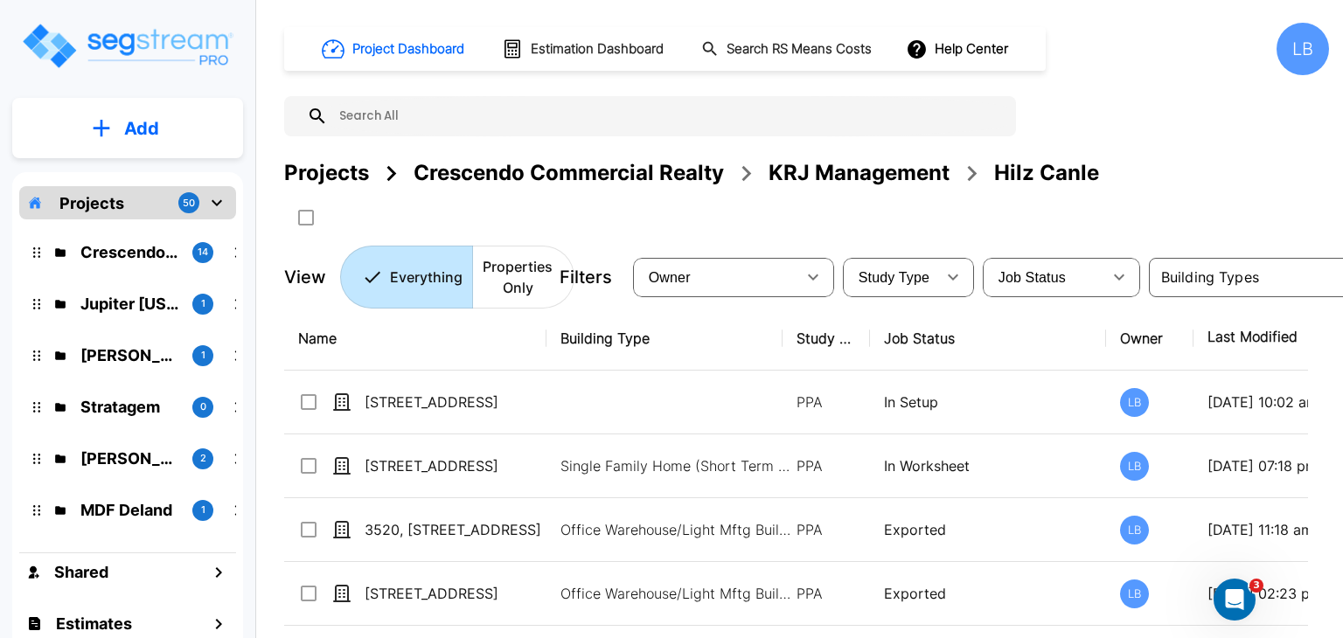
click at [142, 127] on p "Add" at bounding box center [141, 128] width 35 height 26
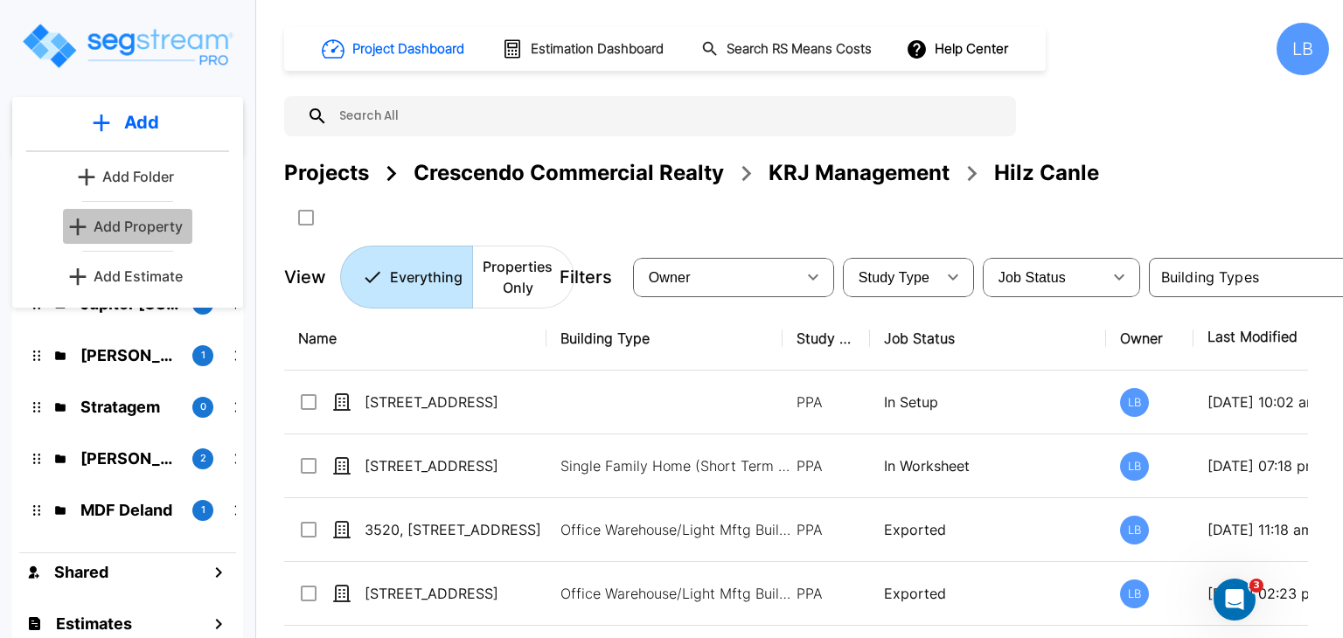
click at [161, 221] on p "Add Property" at bounding box center [138, 226] width 89 height 21
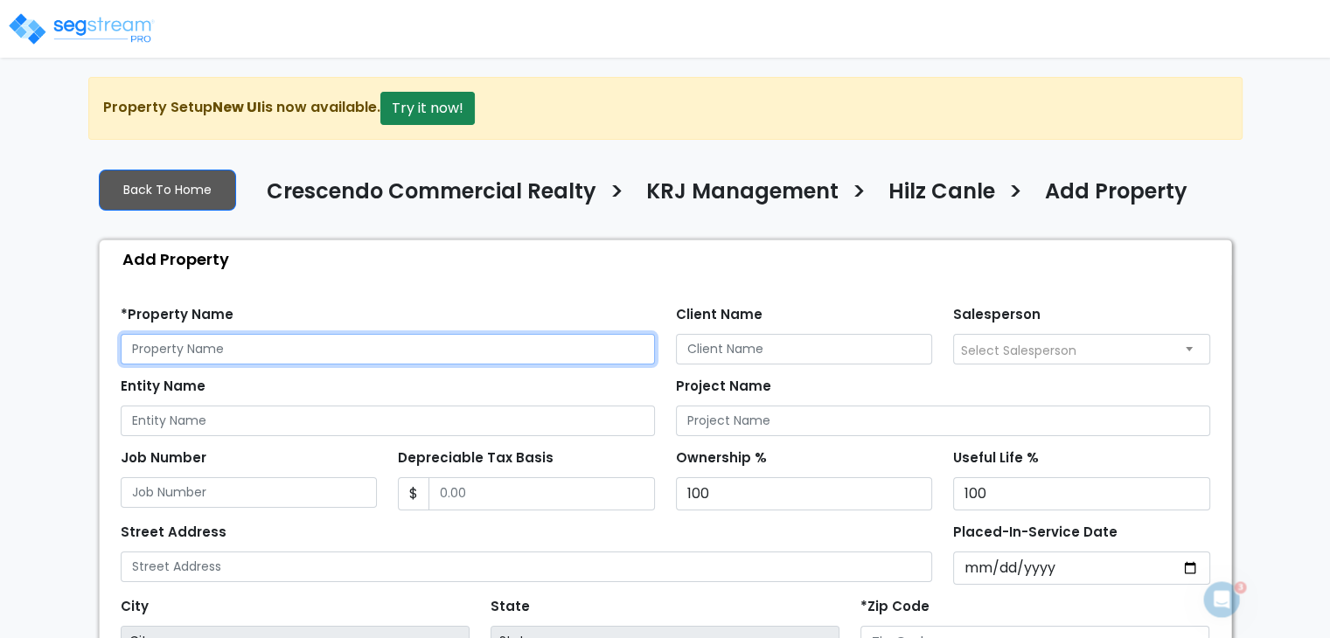
click at [182, 344] on input "text" at bounding box center [388, 349] width 534 height 31
drag, startPoint x: 269, startPoint y: 347, endPoint x: 3, endPoint y: 358, distance: 266.9
click at [3, 358] on div "We are Building your Property. So please grab a coffee and let us do the heavy …" at bounding box center [665, 526] width 1330 height 899
type input "[STREET_ADDRESS][PERSON_NAME]"
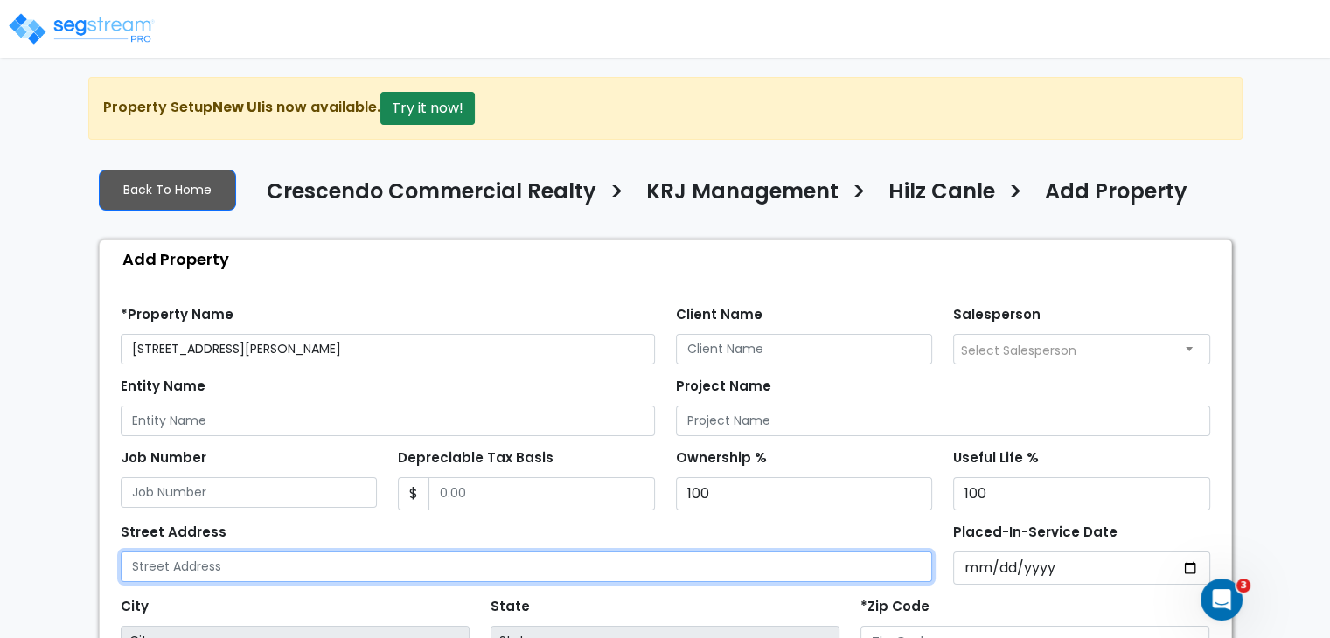
click at [162, 564] on input "text" at bounding box center [527, 567] width 812 height 31
paste input "[STREET_ADDRESS][PERSON_NAME]"
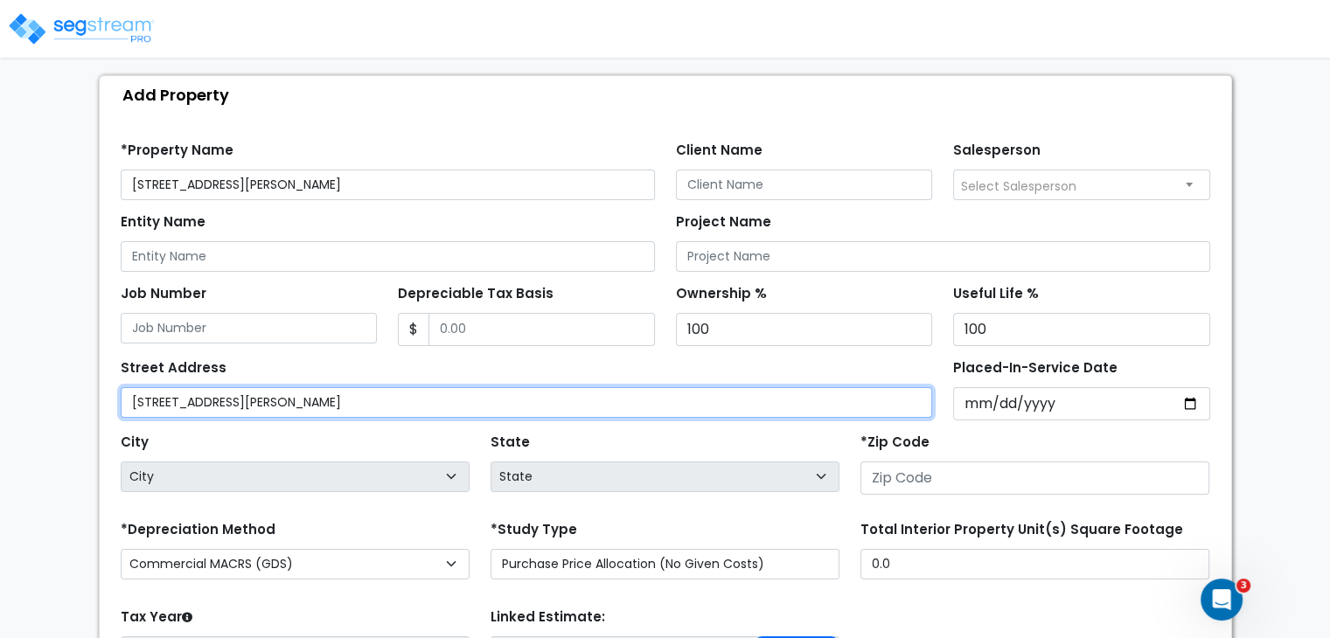
scroll to position [166, 0]
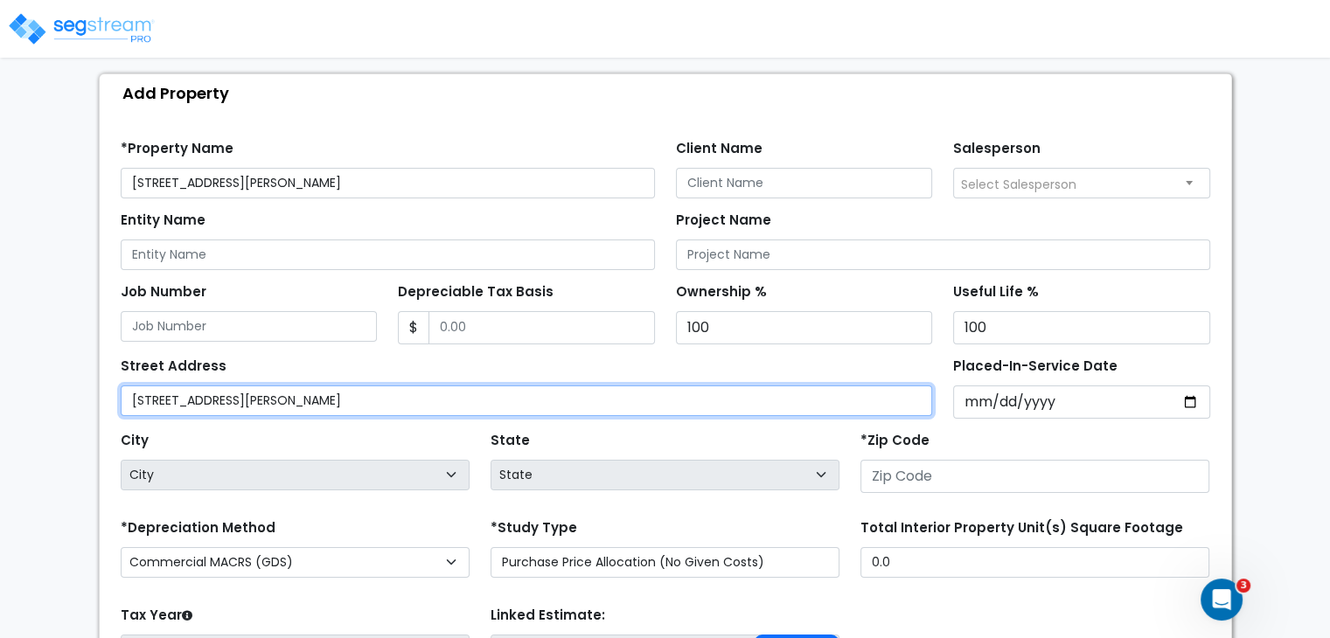
type input "[STREET_ADDRESS][PERSON_NAME]"
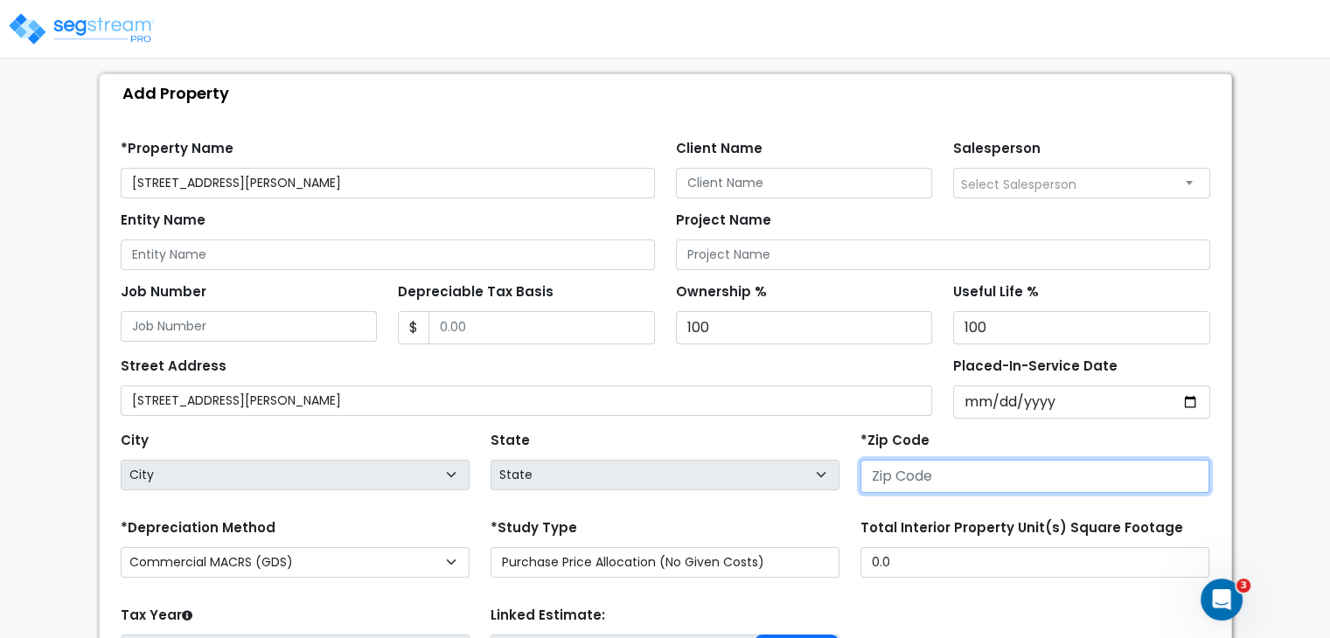
click at [895, 480] on input "number" at bounding box center [1034, 476] width 349 height 33
type input "77"
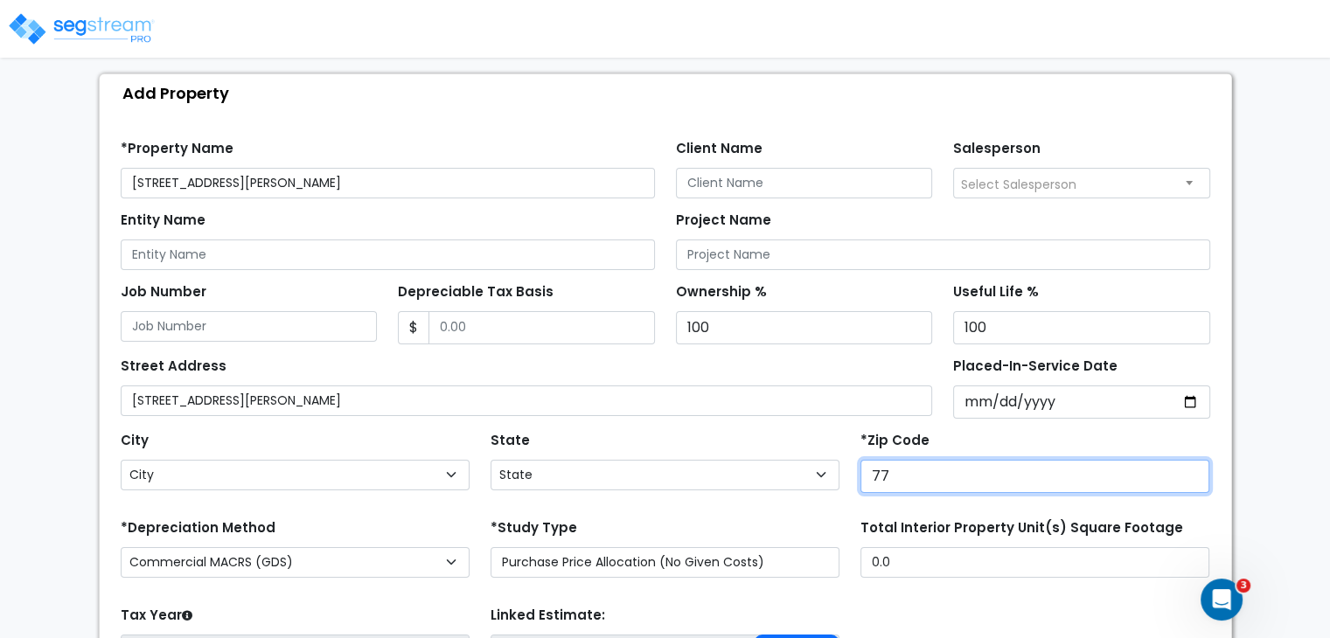
select select "[GEOGRAPHIC_DATA]"
type input "77043"
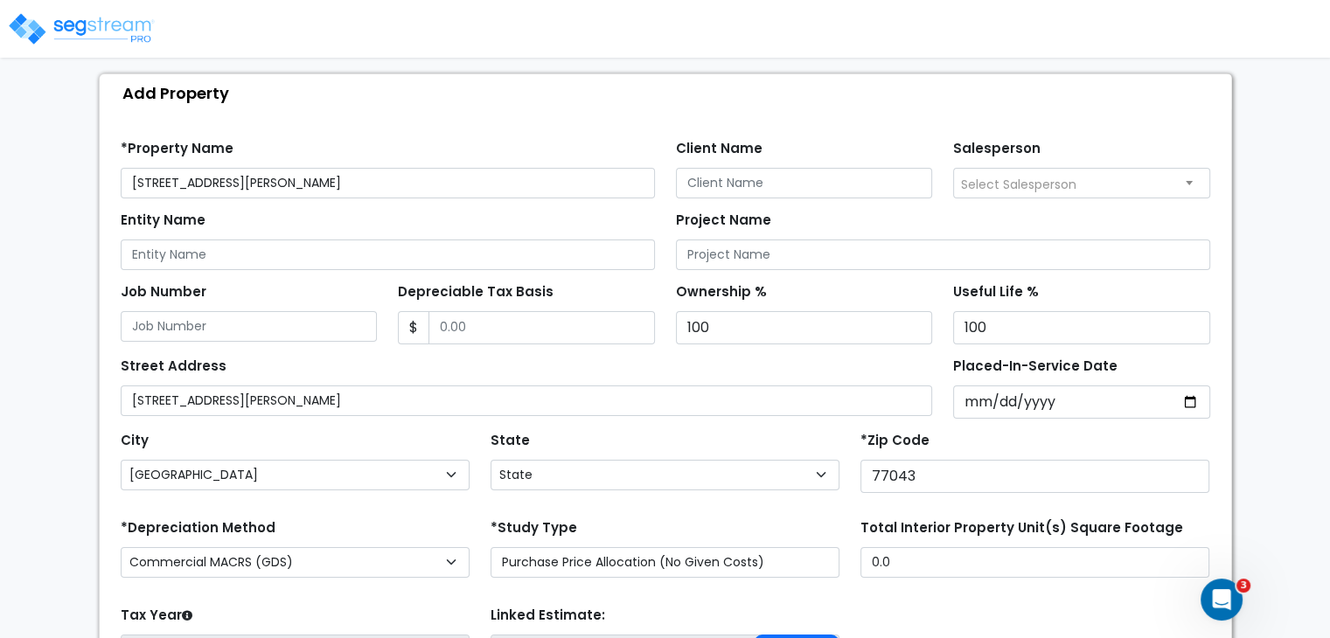
click at [572, 368] on div "Street Address 10620 Stebbins Cir" at bounding box center [527, 384] width 812 height 63
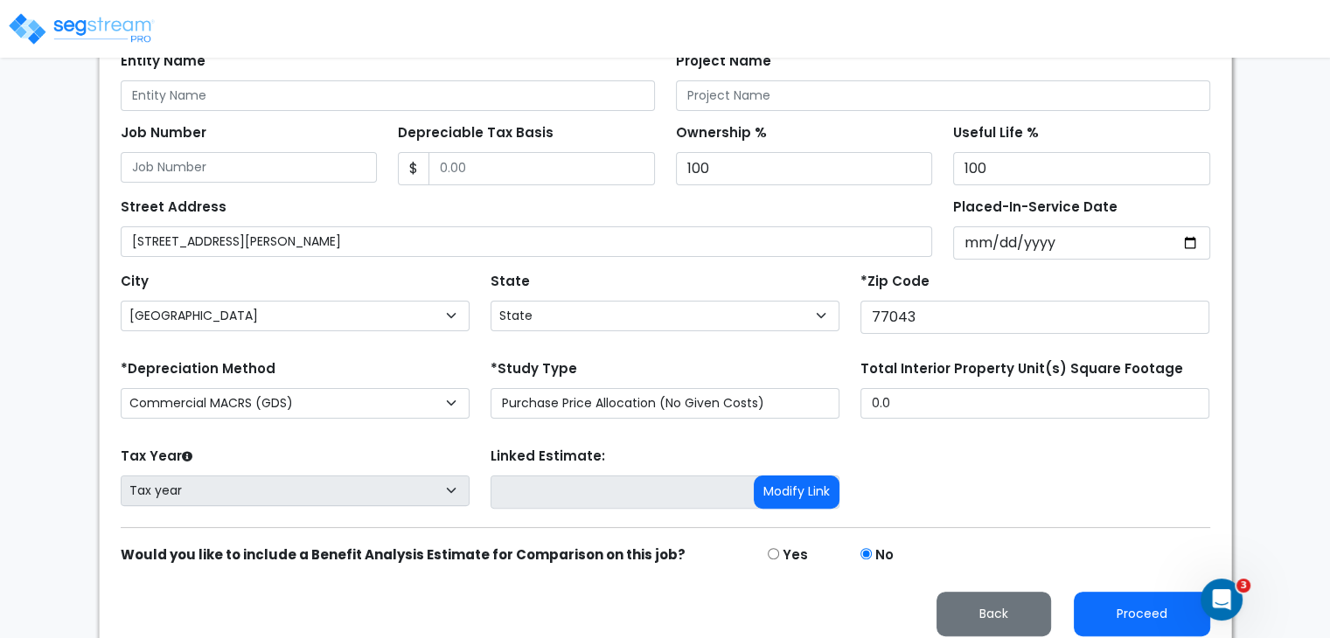
scroll to position [335, 0]
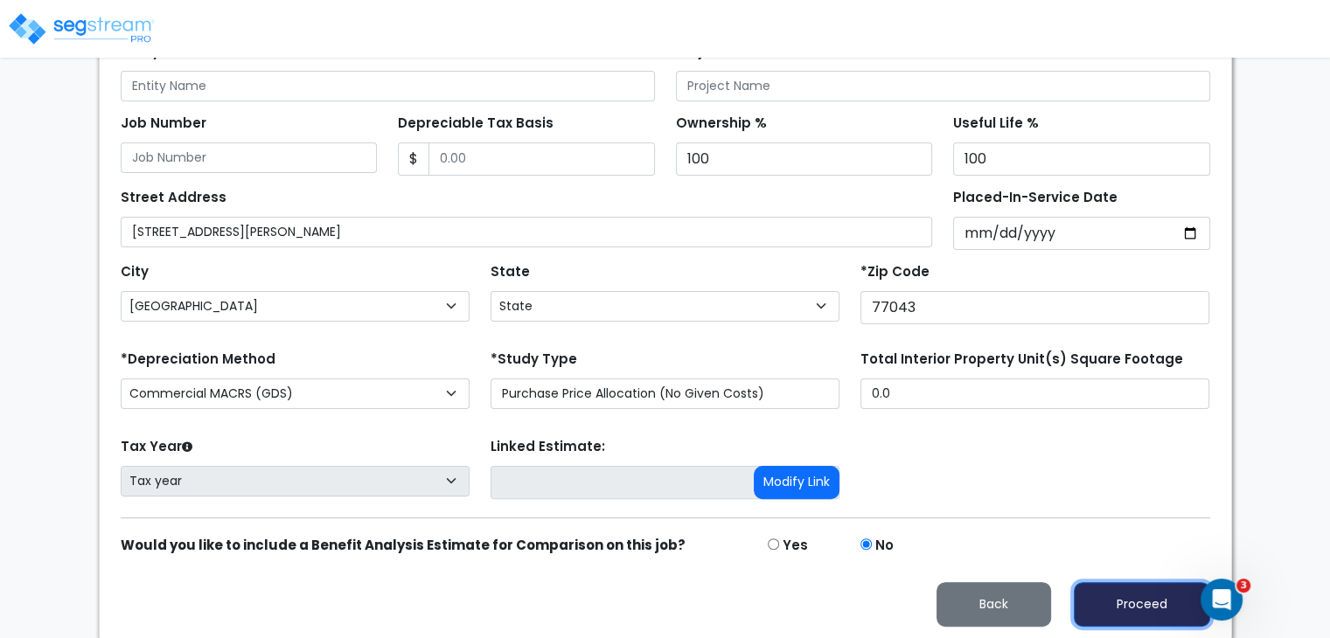
click at [1122, 601] on button "Proceed" at bounding box center [1141, 604] width 136 height 45
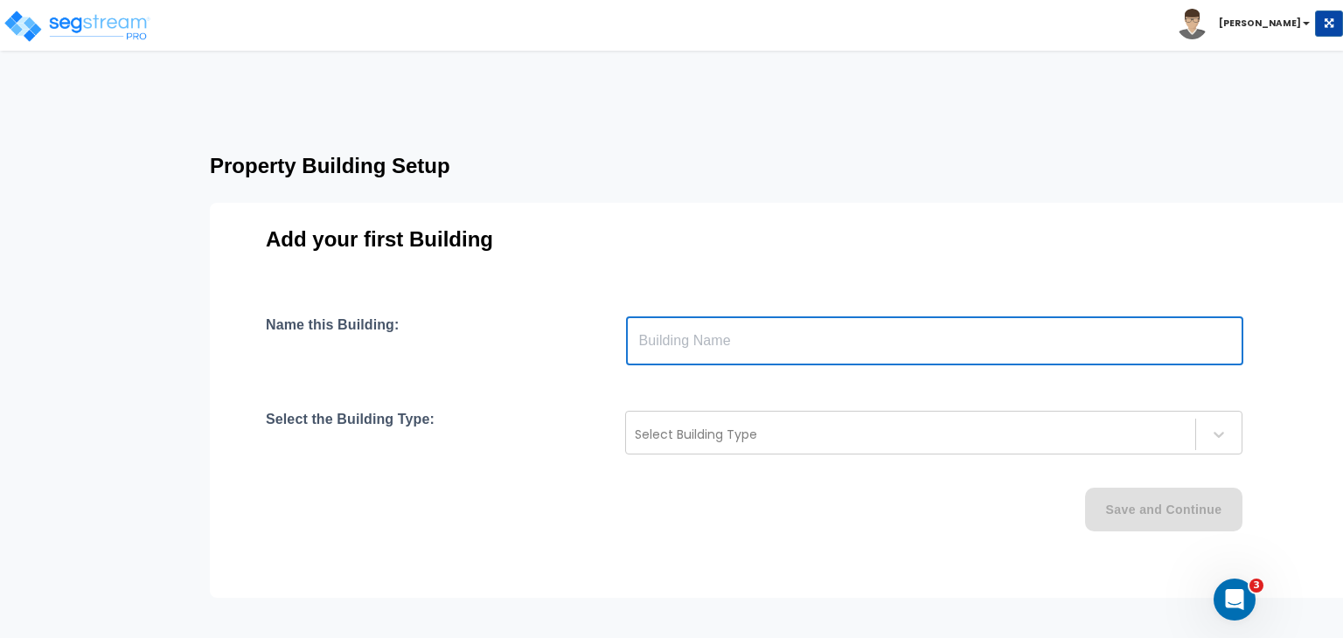
click at [744, 344] on input "text" at bounding box center [934, 340] width 617 height 49
type input "Building"
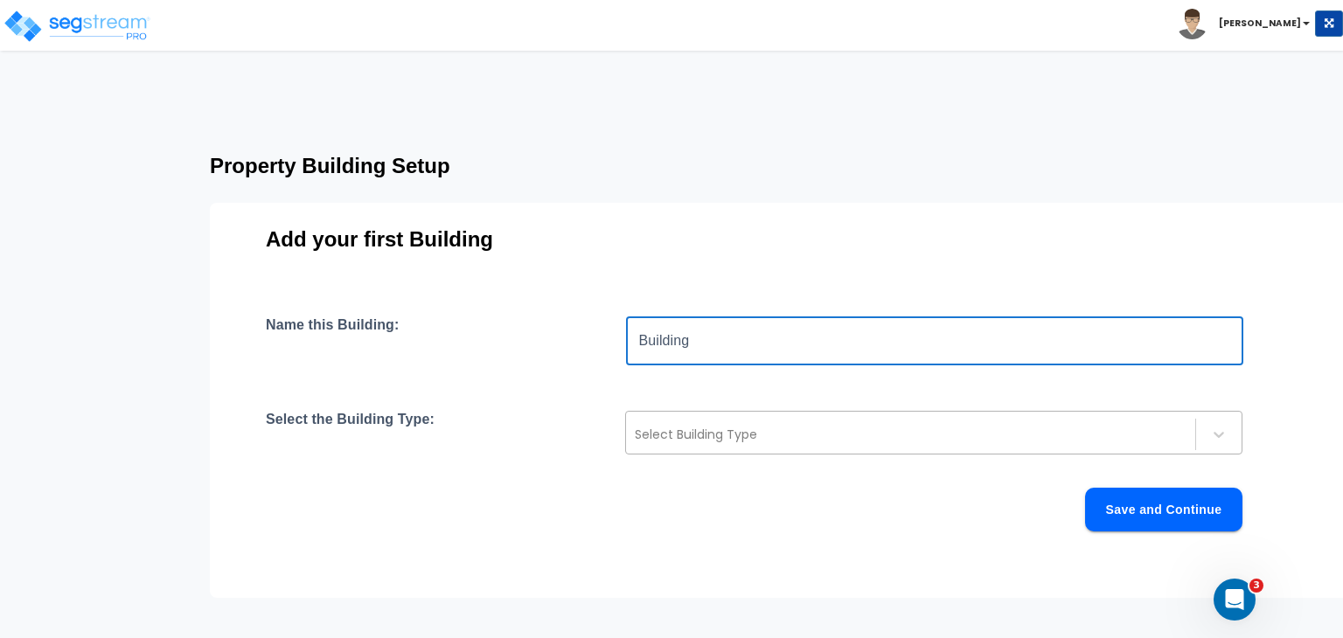
click at [671, 434] on div at bounding box center [911, 434] width 552 height 21
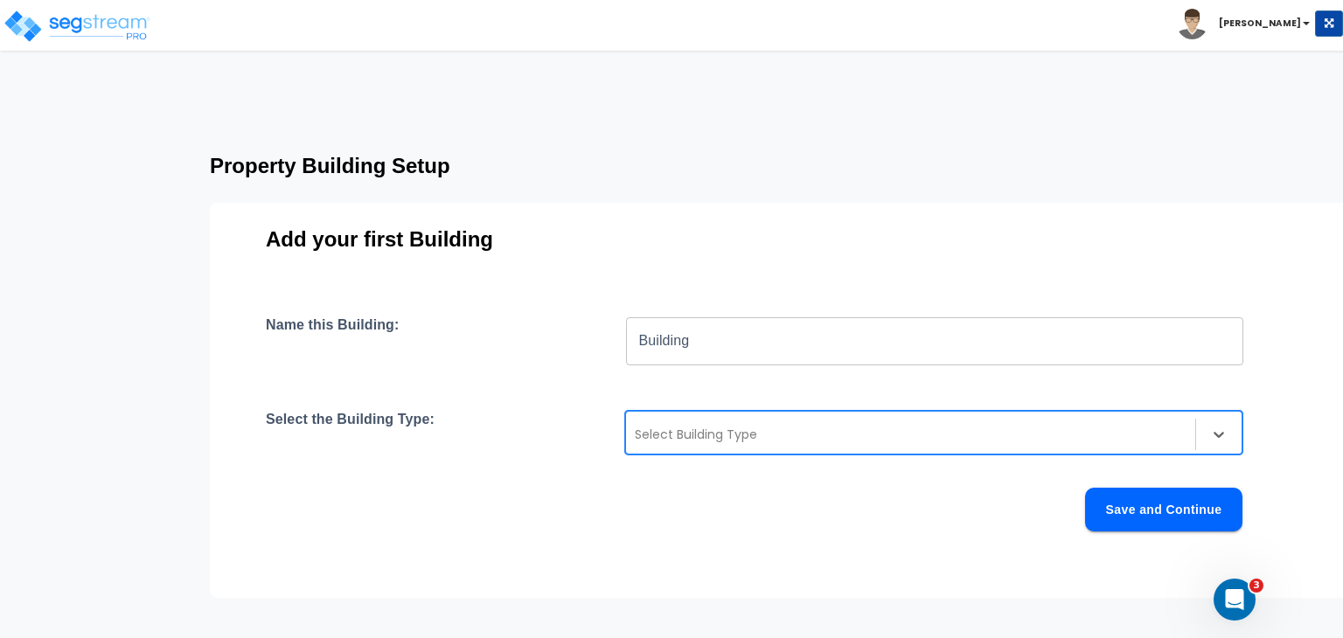
click at [727, 249] on h3 "Add your first Building" at bounding box center [780, 239] width 1029 height 24
